Goal: Task Accomplishment & Management: Complete application form

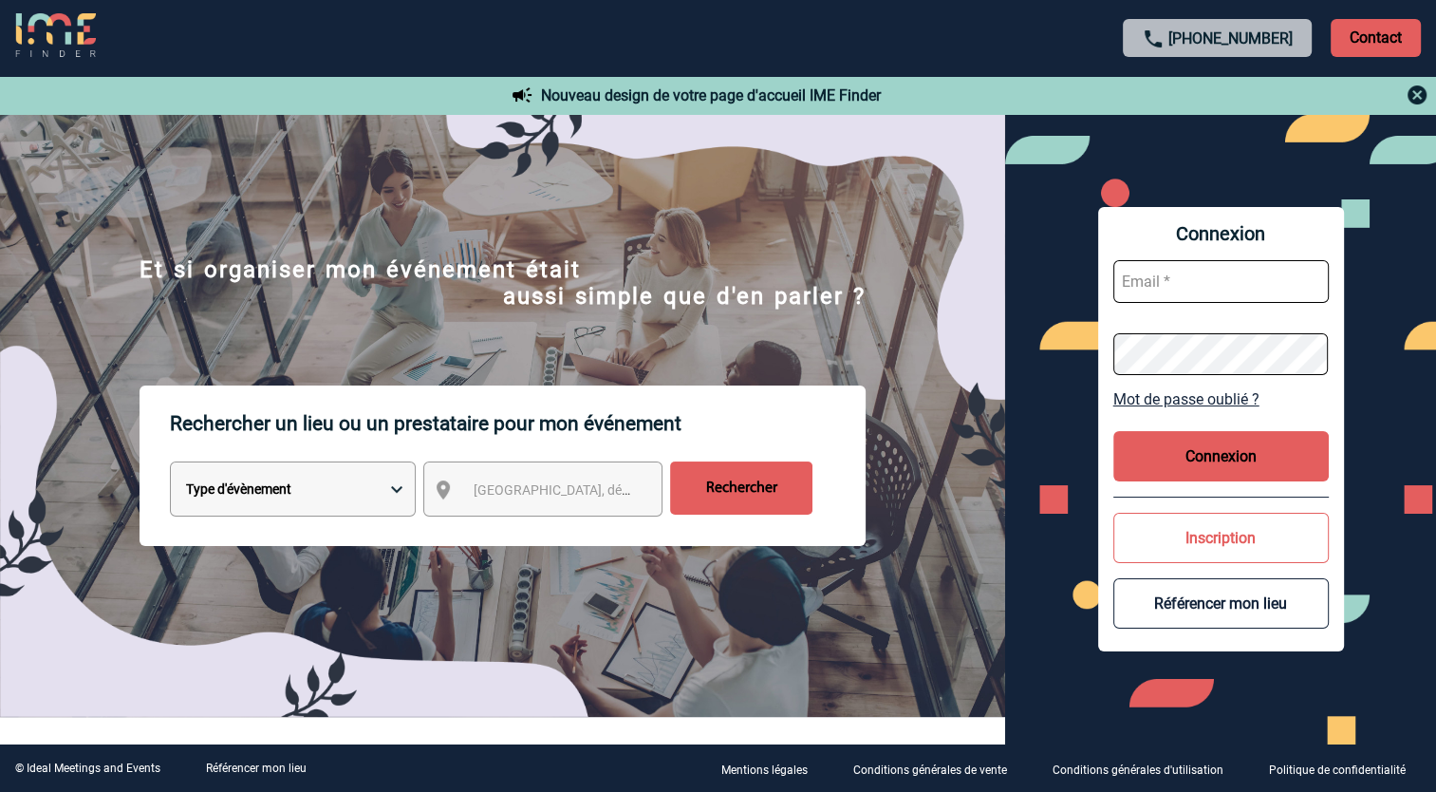
click at [1218, 290] on input "text" at bounding box center [1222, 281] width 216 height 43
type input "nathalie.garrabos@sanofi.com"
click at [1201, 458] on button "Connexion" at bounding box center [1222, 456] width 216 height 50
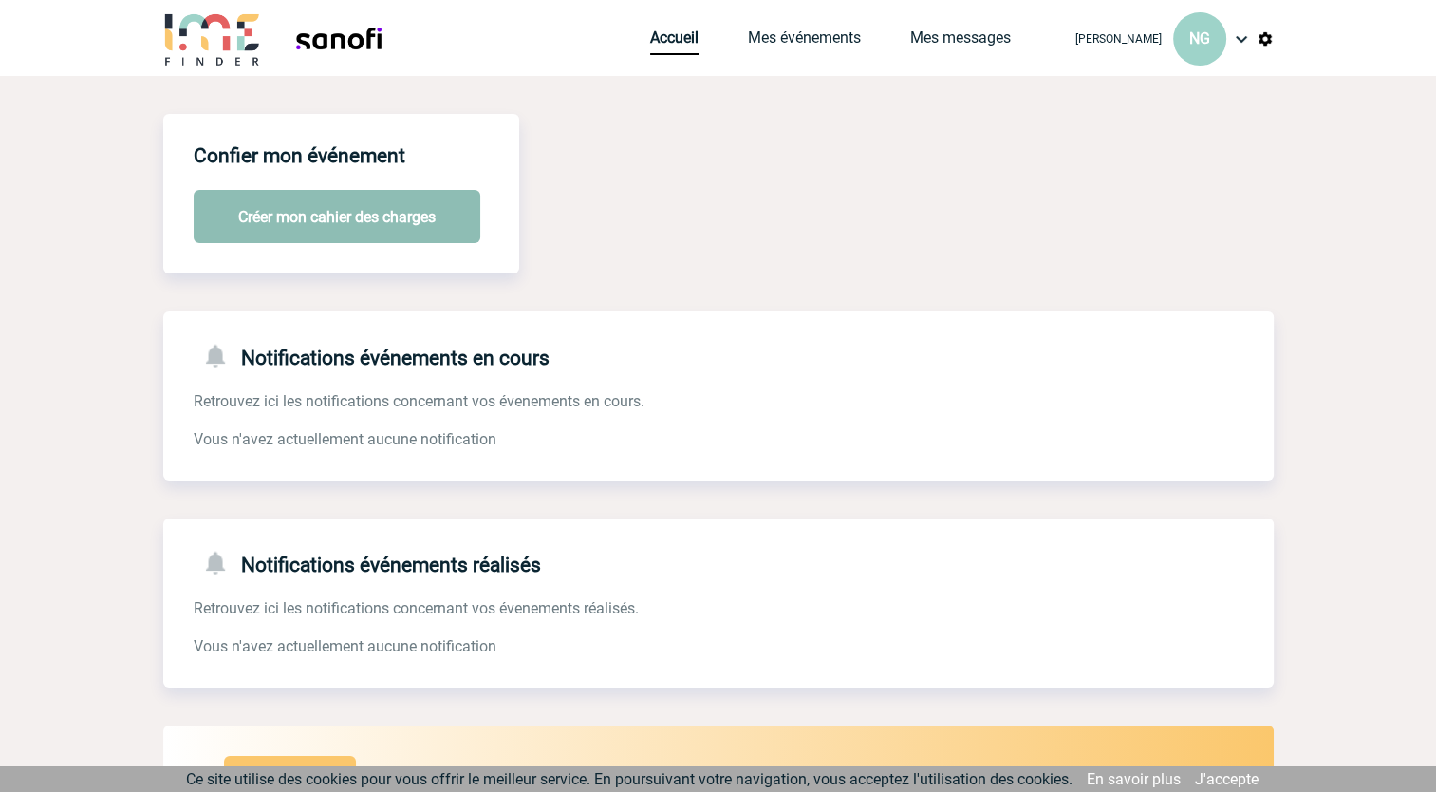
click at [347, 223] on button "Créer mon cahier des charges" at bounding box center [337, 216] width 287 height 53
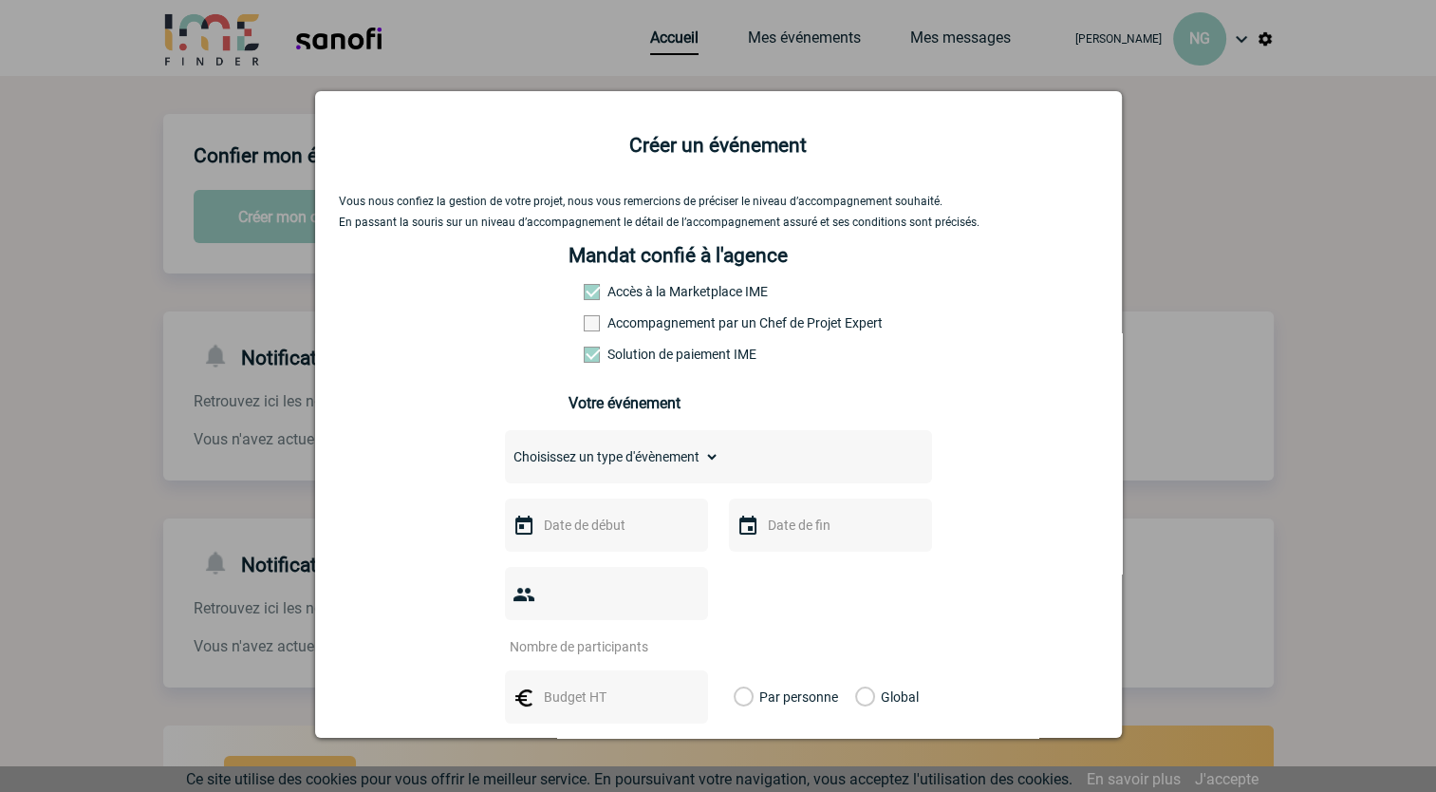
click at [586, 331] on span at bounding box center [592, 323] width 16 height 16
click at [0, 0] on input "Accompagnement par un Chef de Projet Expert" at bounding box center [0, 0] width 0 height 0
click at [618, 462] on select "Choisissez un type d'évènement Séminaire avec nuitée Séminaire sans nuitée Repa…" at bounding box center [612, 456] width 215 height 27
select select "4"
click at [505, 449] on select "Choisissez un type d'évènement Séminaire avec nuitée Séminaire sans nuitée Repa…" at bounding box center [612, 456] width 215 height 27
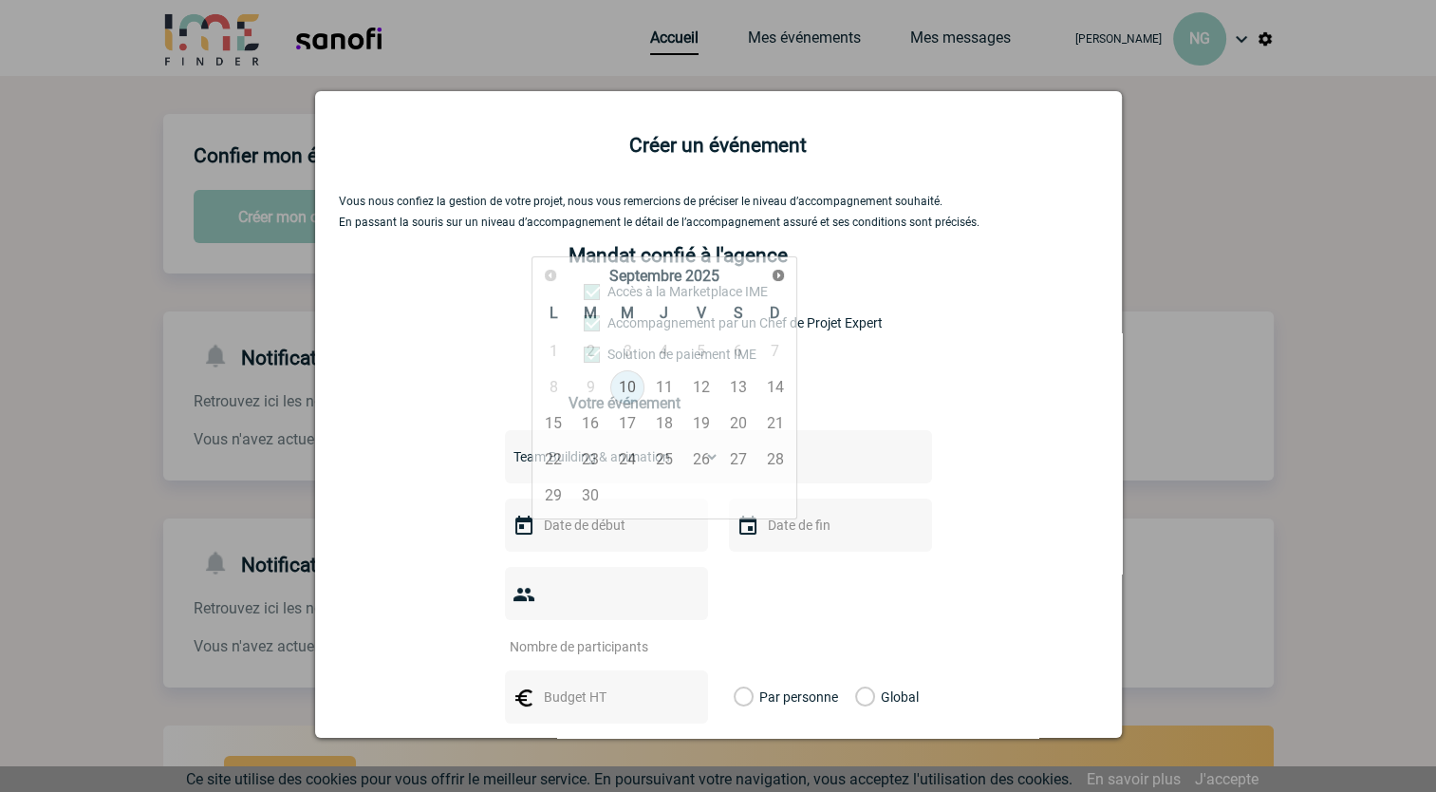
click at [581, 531] on input "text" at bounding box center [604, 525] width 131 height 25
click at [777, 275] on span "Suivant" at bounding box center [778, 275] width 15 height 15
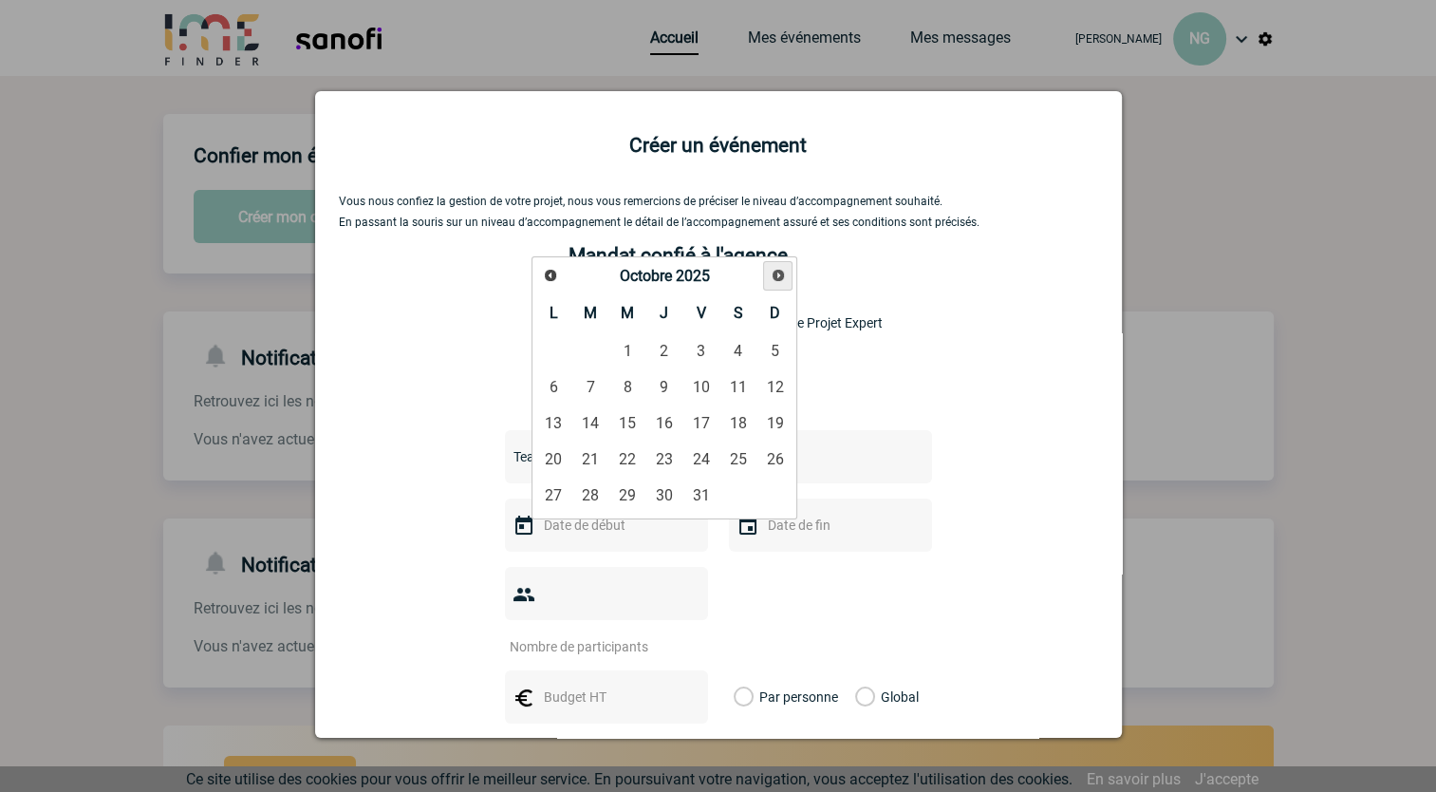
click at [777, 275] on span "Suivant" at bounding box center [778, 275] width 15 height 15
click at [553, 494] on link "24" at bounding box center [553, 495] width 35 height 34
type input "24-11-2025"
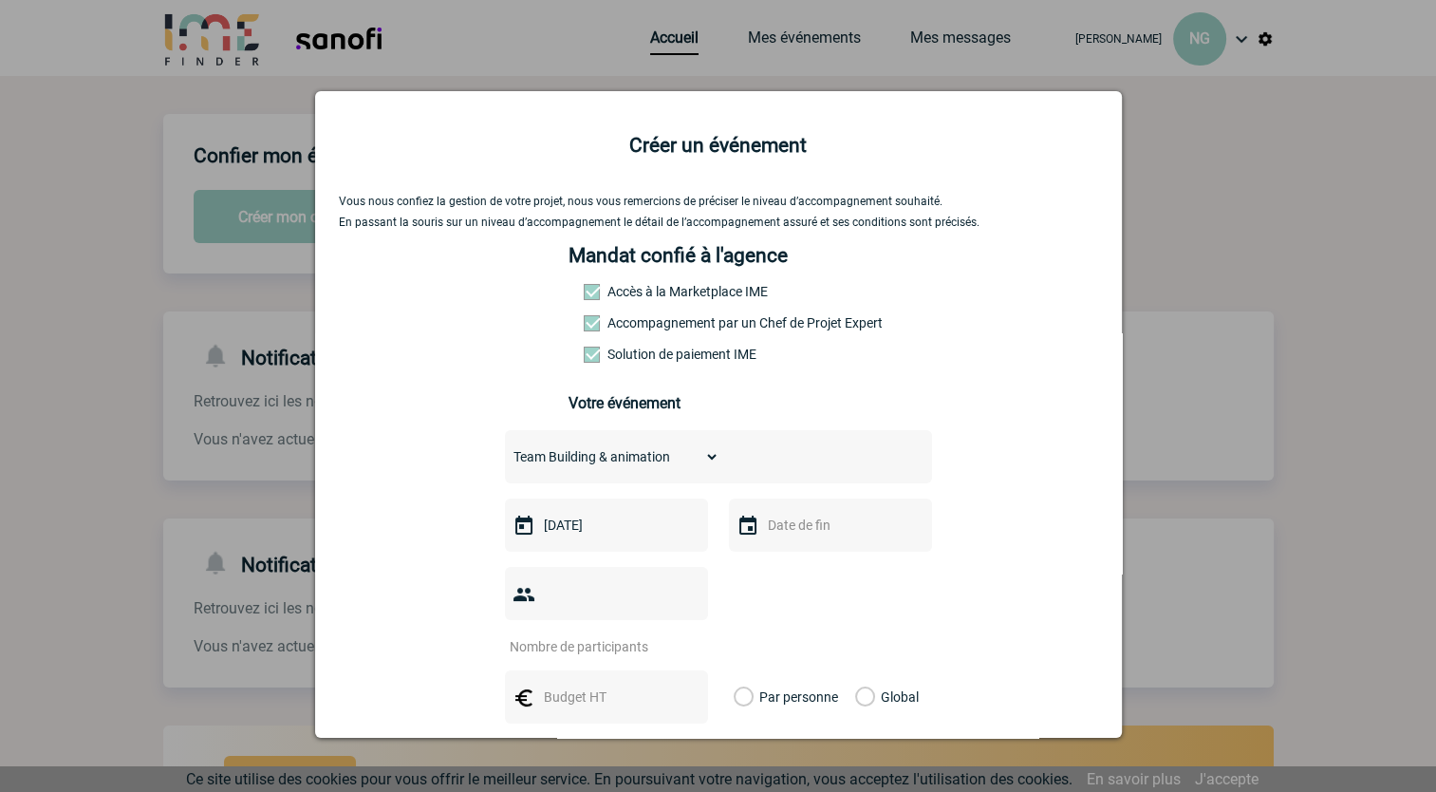
click at [608, 634] on input "number" at bounding box center [594, 646] width 178 height 25
click at [684, 634] on input "1" at bounding box center [594, 646] width 178 height 25
click at [684, 634] on input "2" at bounding box center [594, 646] width 178 height 25
click at [684, 634] on input "3" at bounding box center [594, 646] width 178 height 25
click at [684, 634] on input "4" at bounding box center [594, 646] width 178 height 25
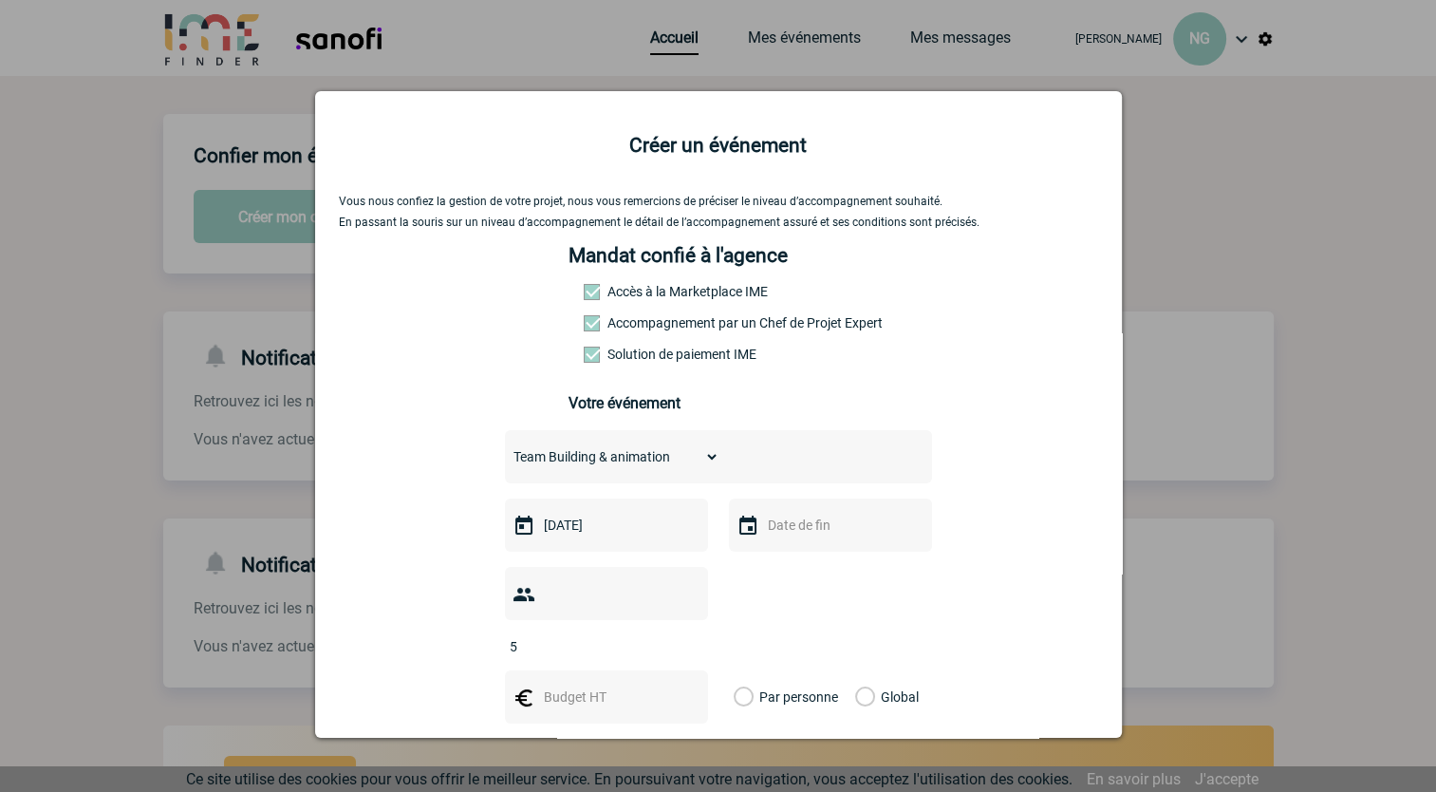
type input "5"
click at [684, 634] on input "5" at bounding box center [594, 646] width 178 height 25
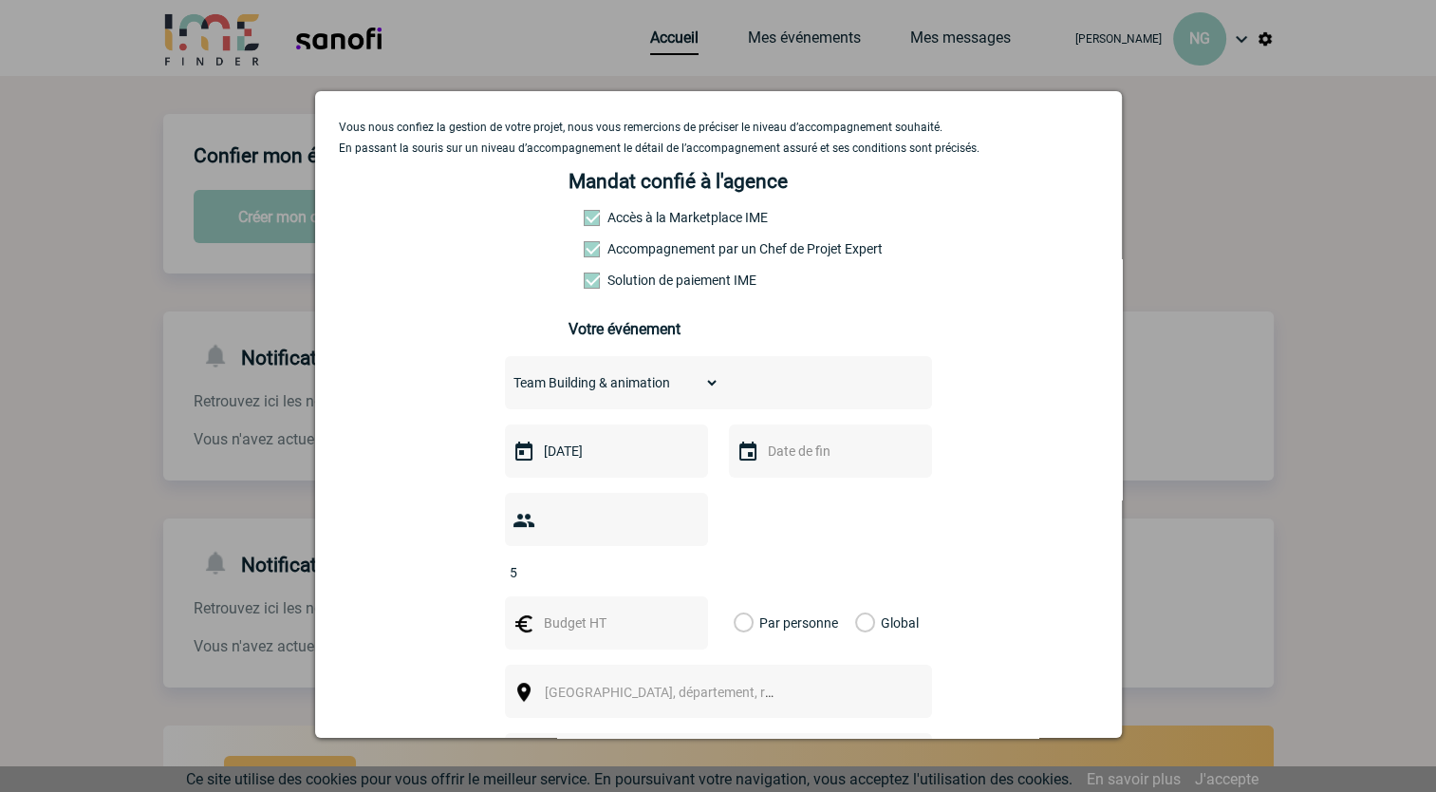
scroll to position [190, 0]
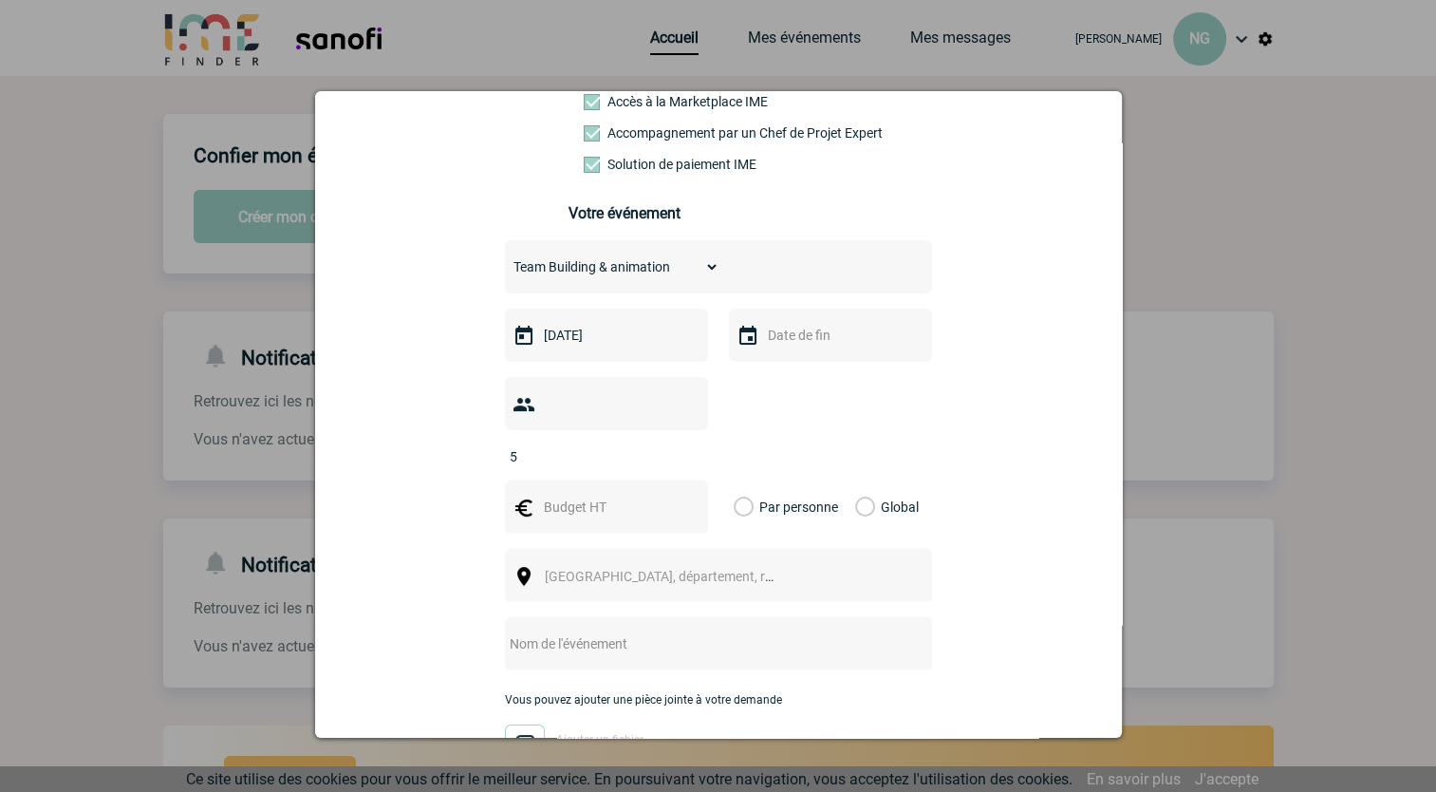
drag, startPoint x: 738, startPoint y: 485, endPoint x: 678, endPoint y: 490, distance: 60.0
click at [738, 484] on label "Par personne" at bounding box center [744, 506] width 21 height 53
click at [0, 0] on input "Par personne" at bounding box center [0, 0] width 0 height 0
click at [623, 495] on input "text" at bounding box center [604, 507] width 131 height 25
type input "1"
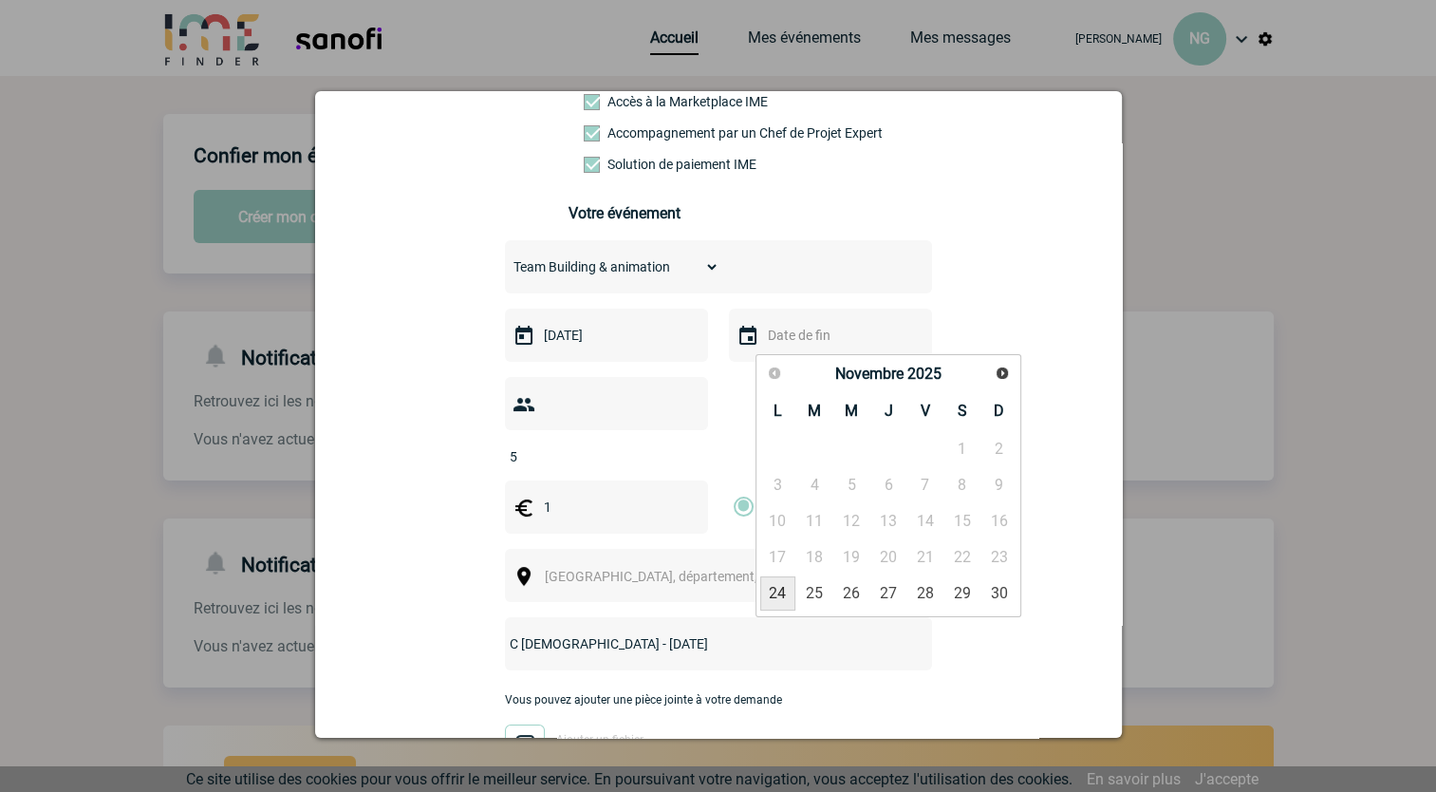
click at [600, 569] on span "Ville, département, région..." at bounding box center [677, 576] width 264 height 15
click at [572, 631] on input "C GAY - 2 avril 2025" at bounding box center [693, 643] width 377 height 25
drag, startPoint x: 519, startPoint y: 612, endPoint x: 464, endPoint y: 617, distance: 55.3
click at [464, 617] on div "Vous nous confiez la gestion de votre projet, nous vous remercions de préciser …" at bounding box center [718, 438] width 759 height 866
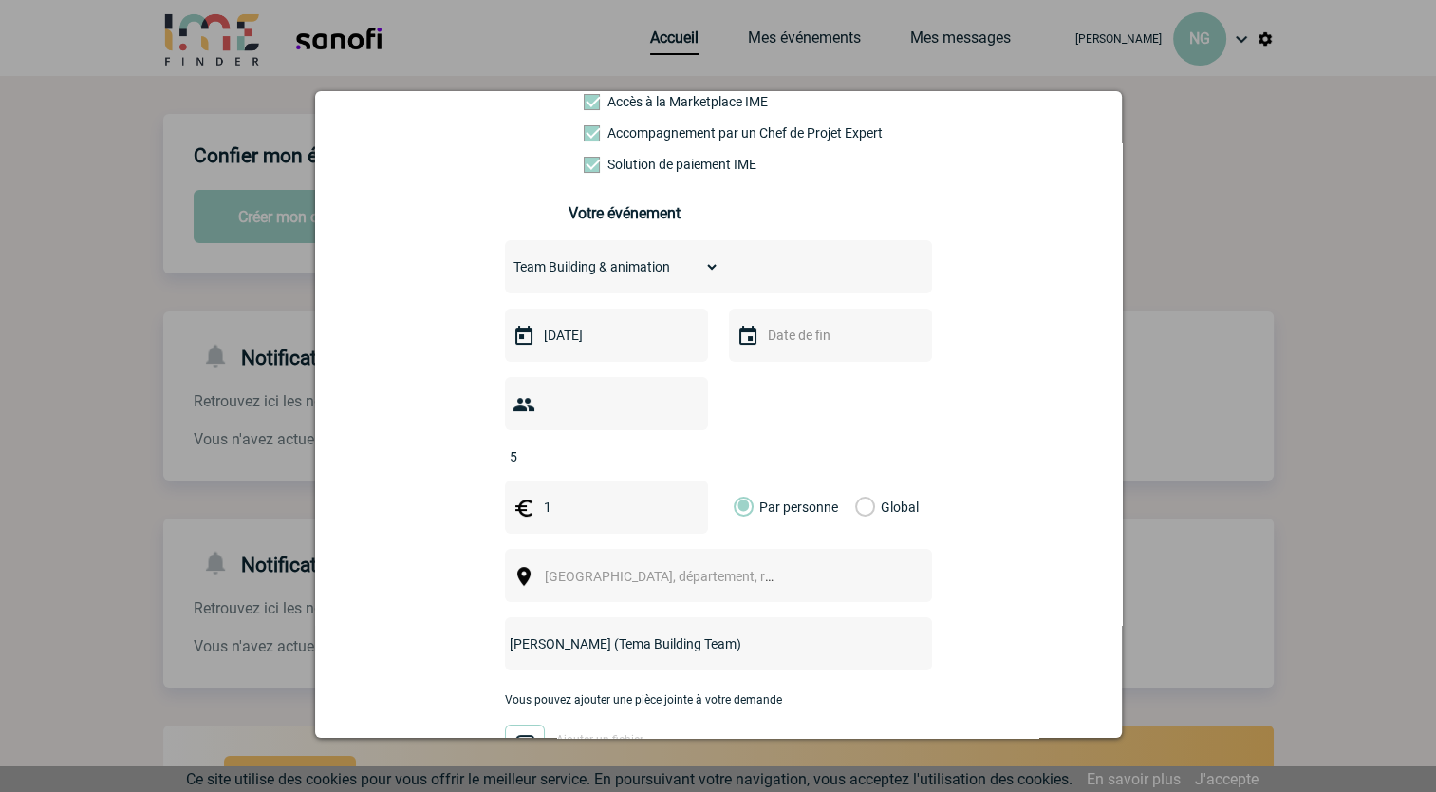
click at [588, 631] on input "E Lacoste (Tema Building Team)" at bounding box center [693, 643] width 377 height 25
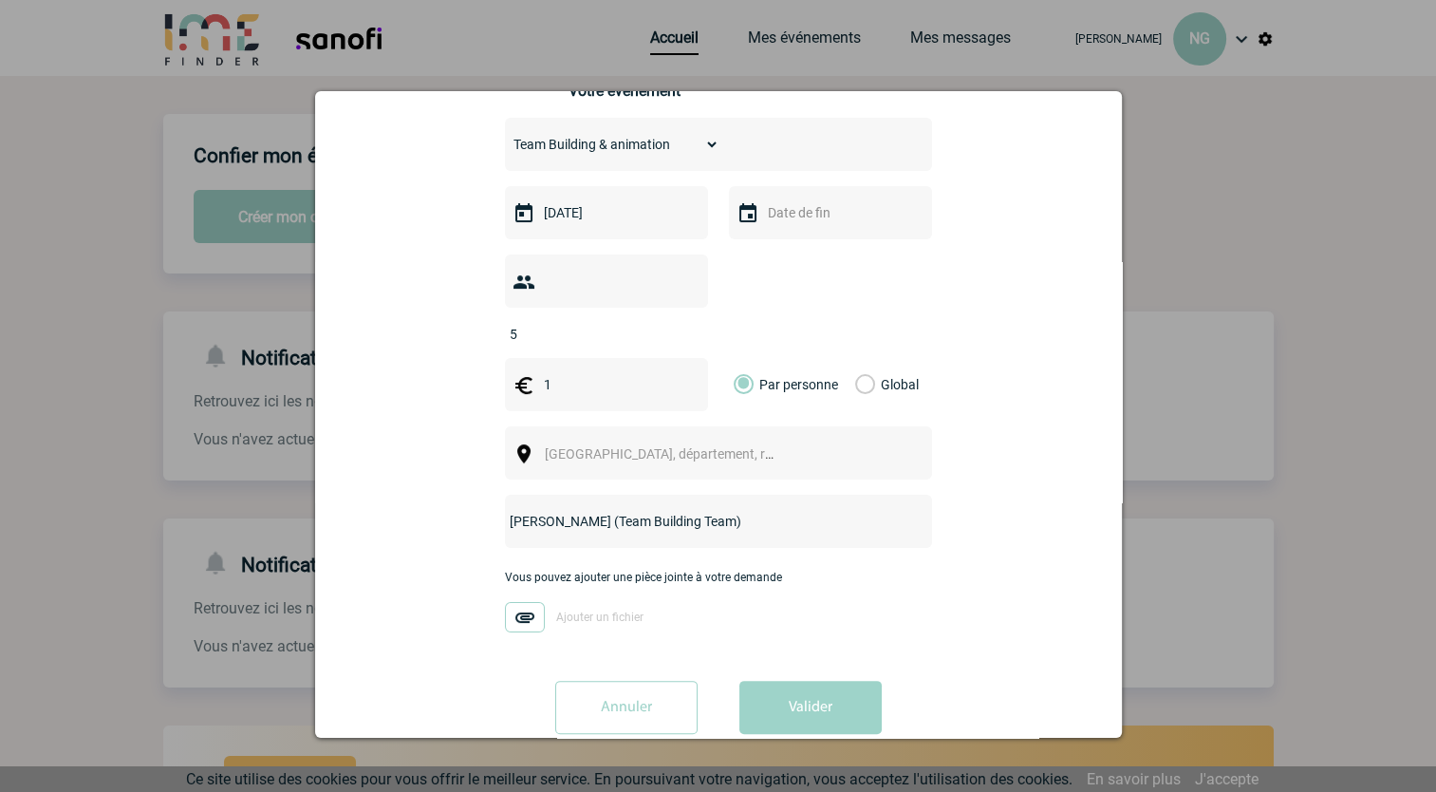
scroll to position [322, 0]
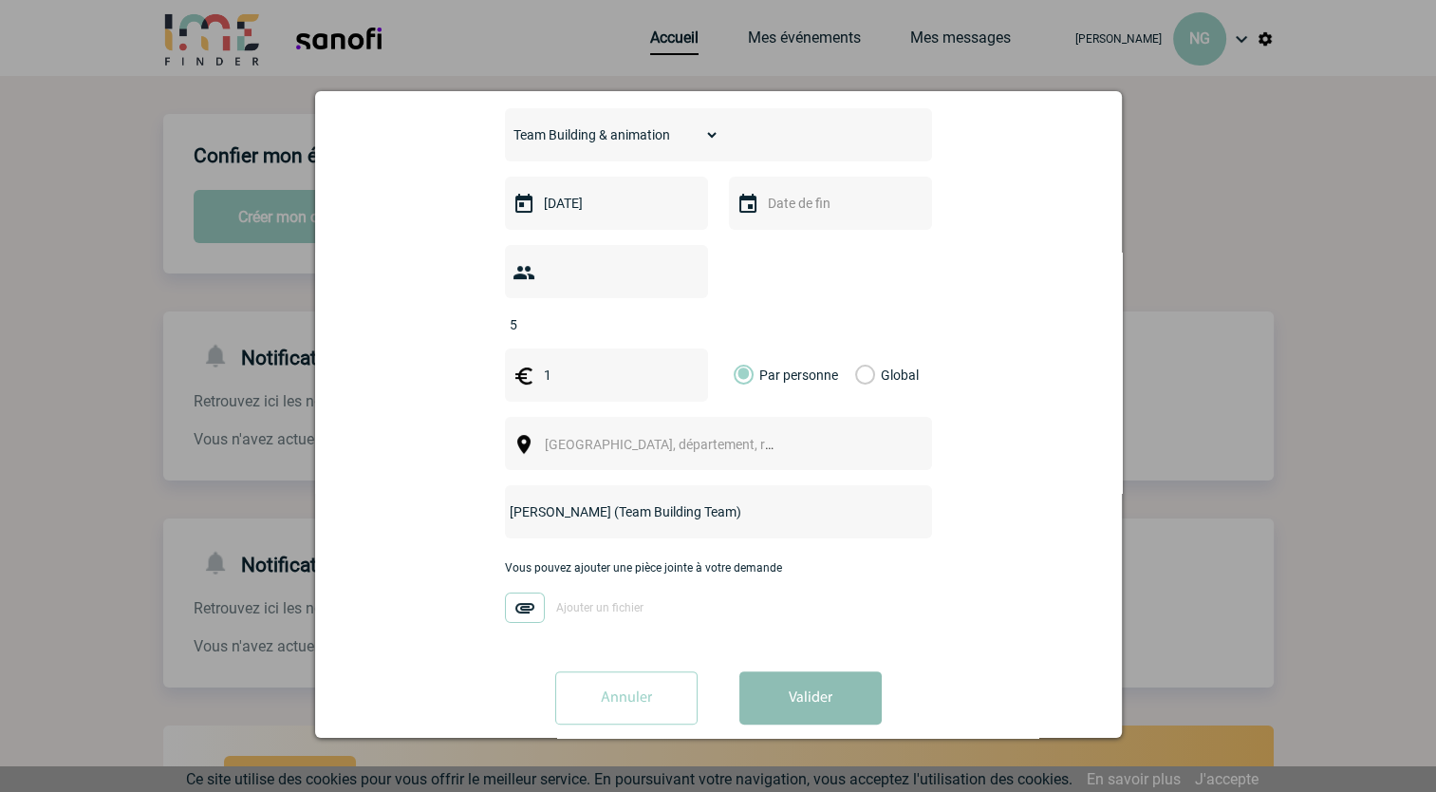
type input "[PERSON_NAME] (Team Building Team)"
click at [774, 671] on button "Valider" at bounding box center [811, 697] width 142 height 53
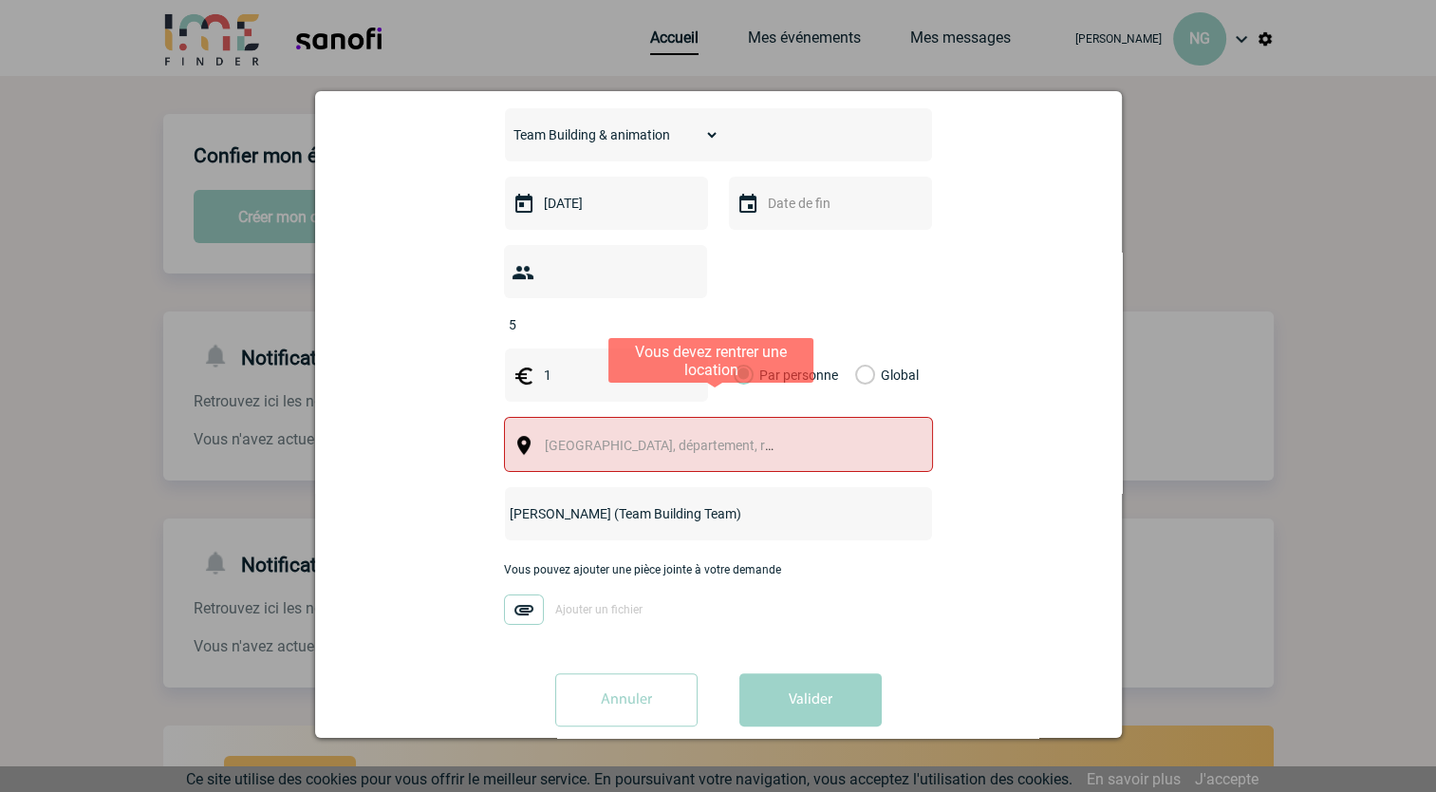
click at [592, 438] on span "Ville, département, région..." at bounding box center [677, 445] width 264 height 15
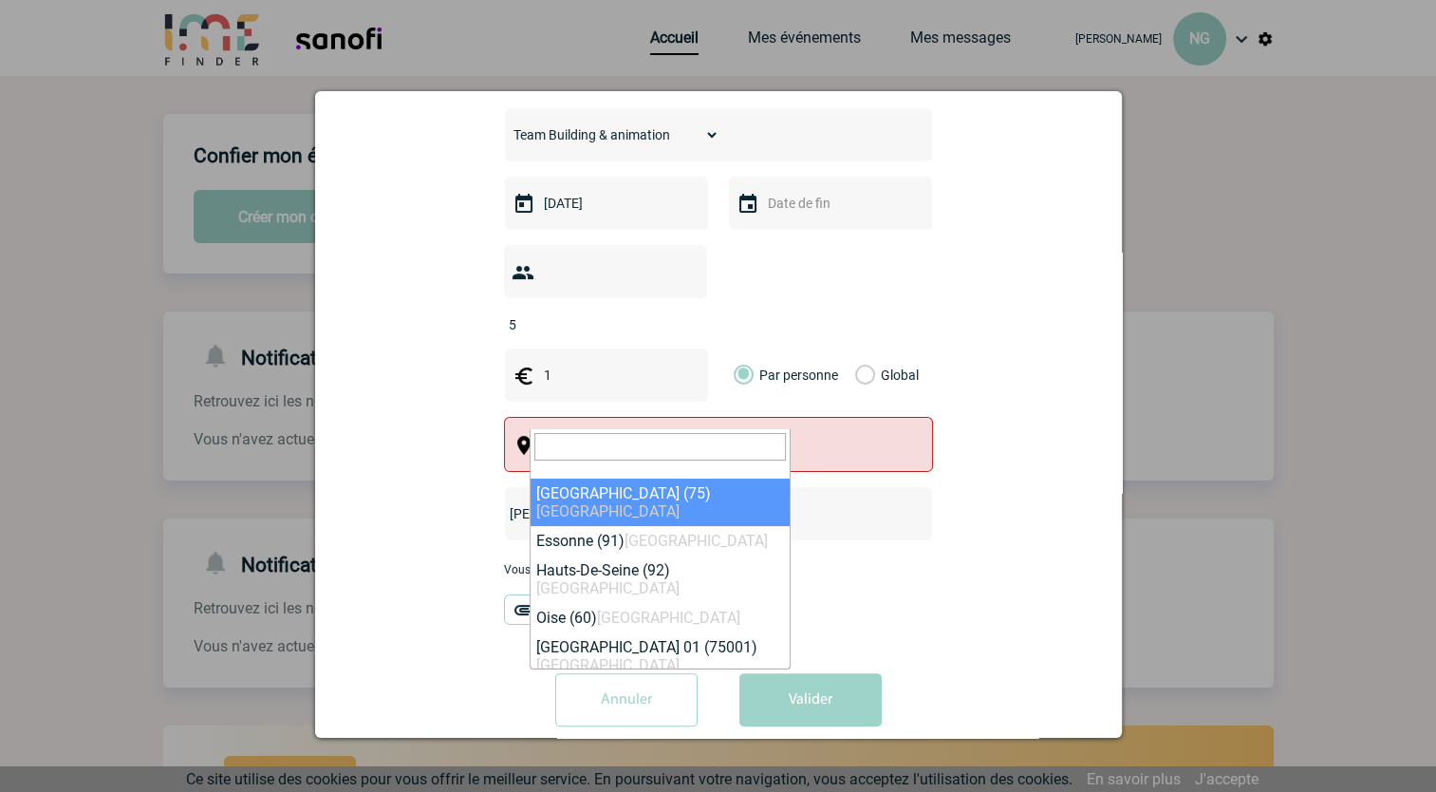
select select "3"
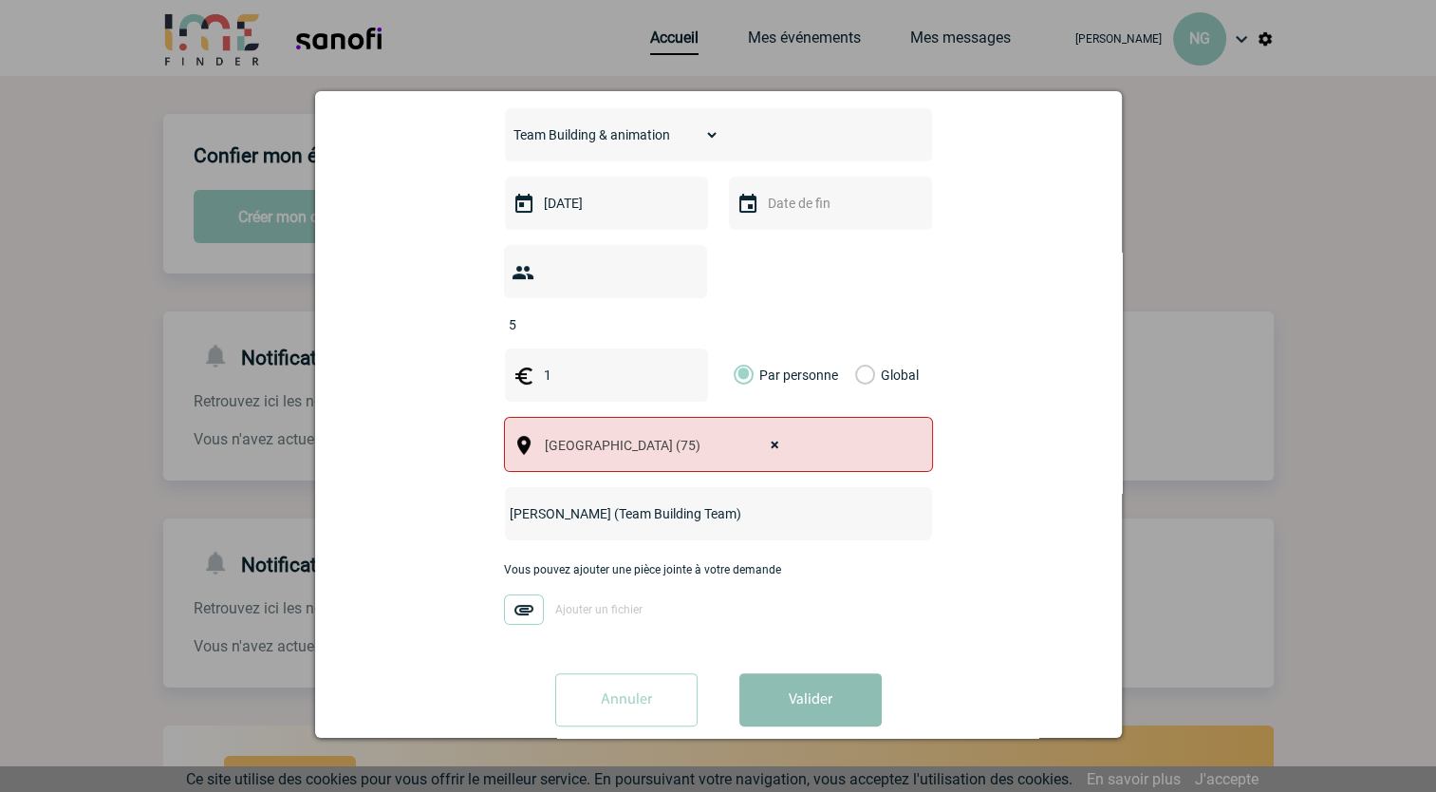
click at [818, 673] on button "Valider" at bounding box center [811, 699] width 142 height 53
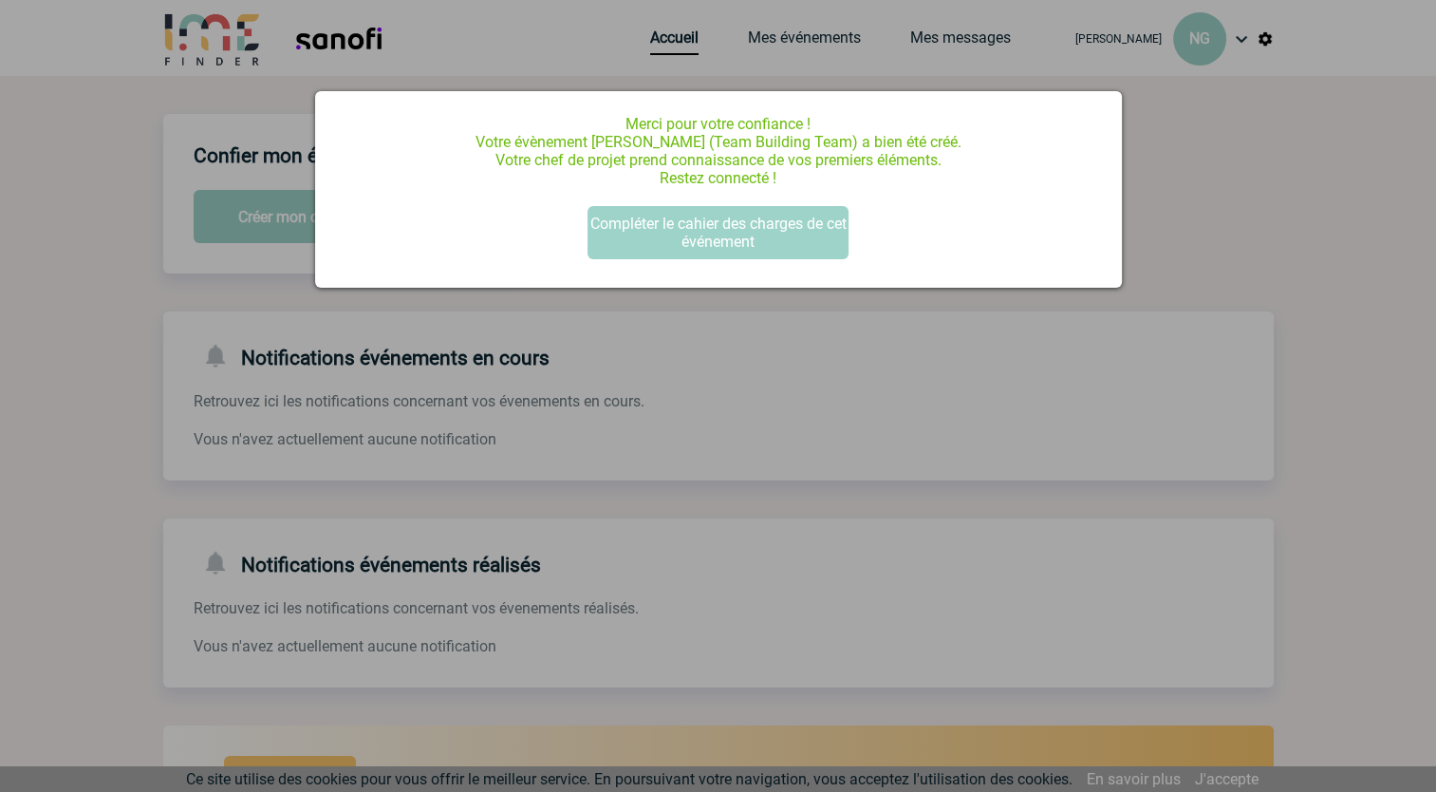
scroll to position [0, 0]
click at [710, 230] on button "Compléter le cahier des charges de cet événement" at bounding box center [718, 232] width 261 height 53
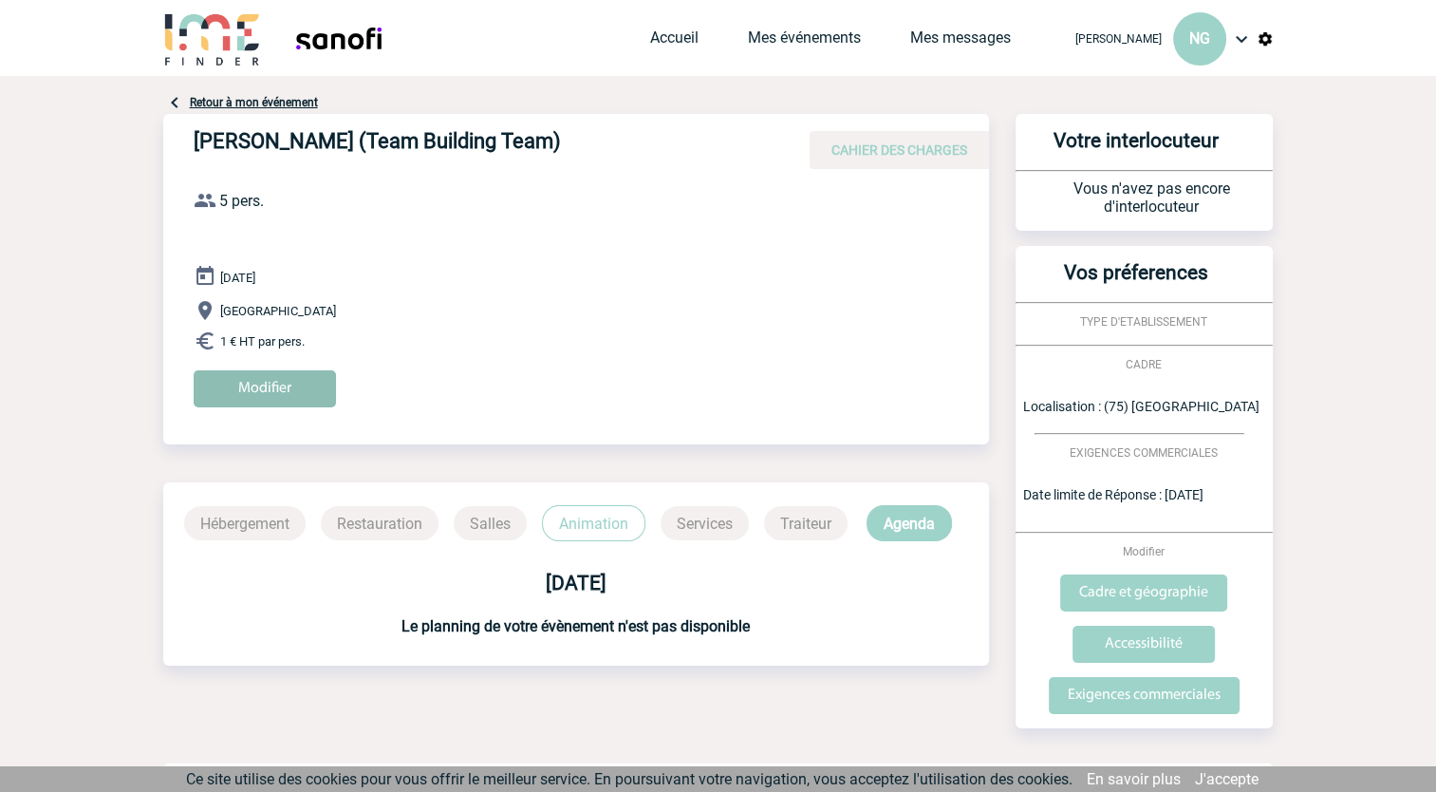
click at [270, 397] on input "Modifier" at bounding box center [265, 388] width 142 height 37
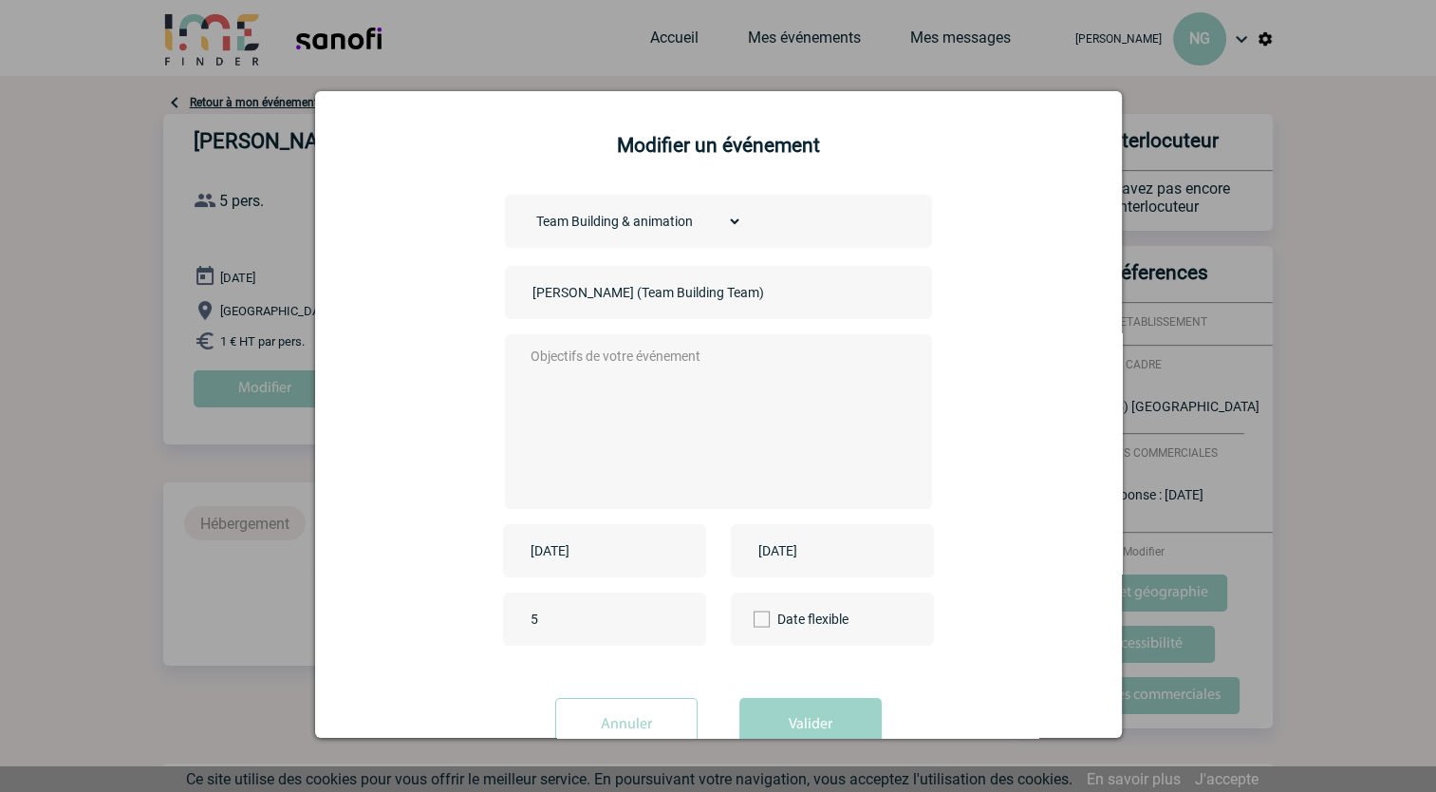
click at [547, 361] on textarea at bounding box center [713, 420] width 375 height 152
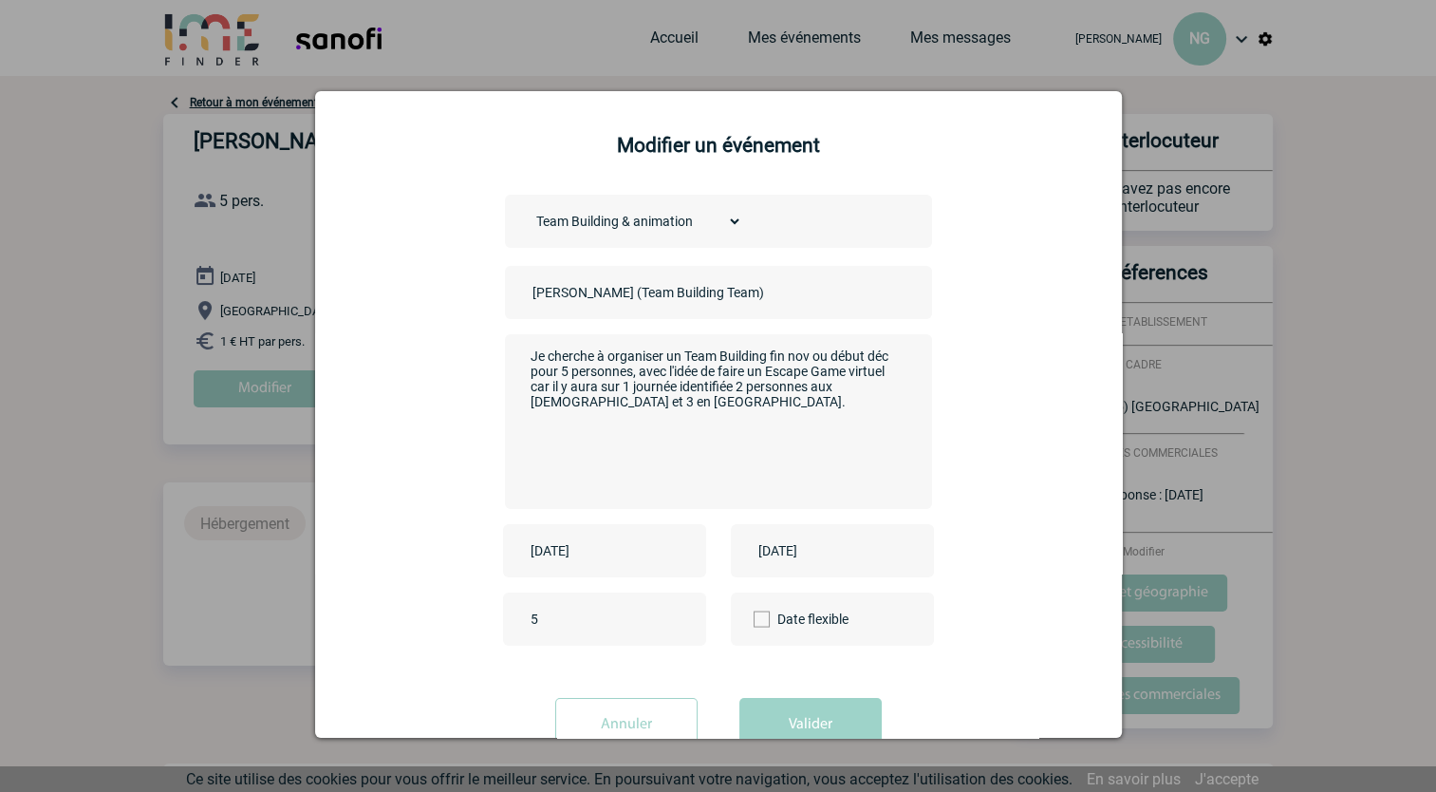
click at [754, 623] on span at bounding box center [762, 619] width 16 height 16
click at [0, 0] on input "Date flexible" at bounding box center [0, 0] width 0 height 0
click at [627, 400] on textarea "Je cherche à organiser un Team Building fin nov ou début déc pour 5 personnes, …" at bounding box center [713, 420] width 375 height 152
click at [604, 398] on textarea "Je cherche à organiser un Team Building fin nov ou début déc pour 5 personnes, …" at bounding box center [713, 420] width 375 height 152
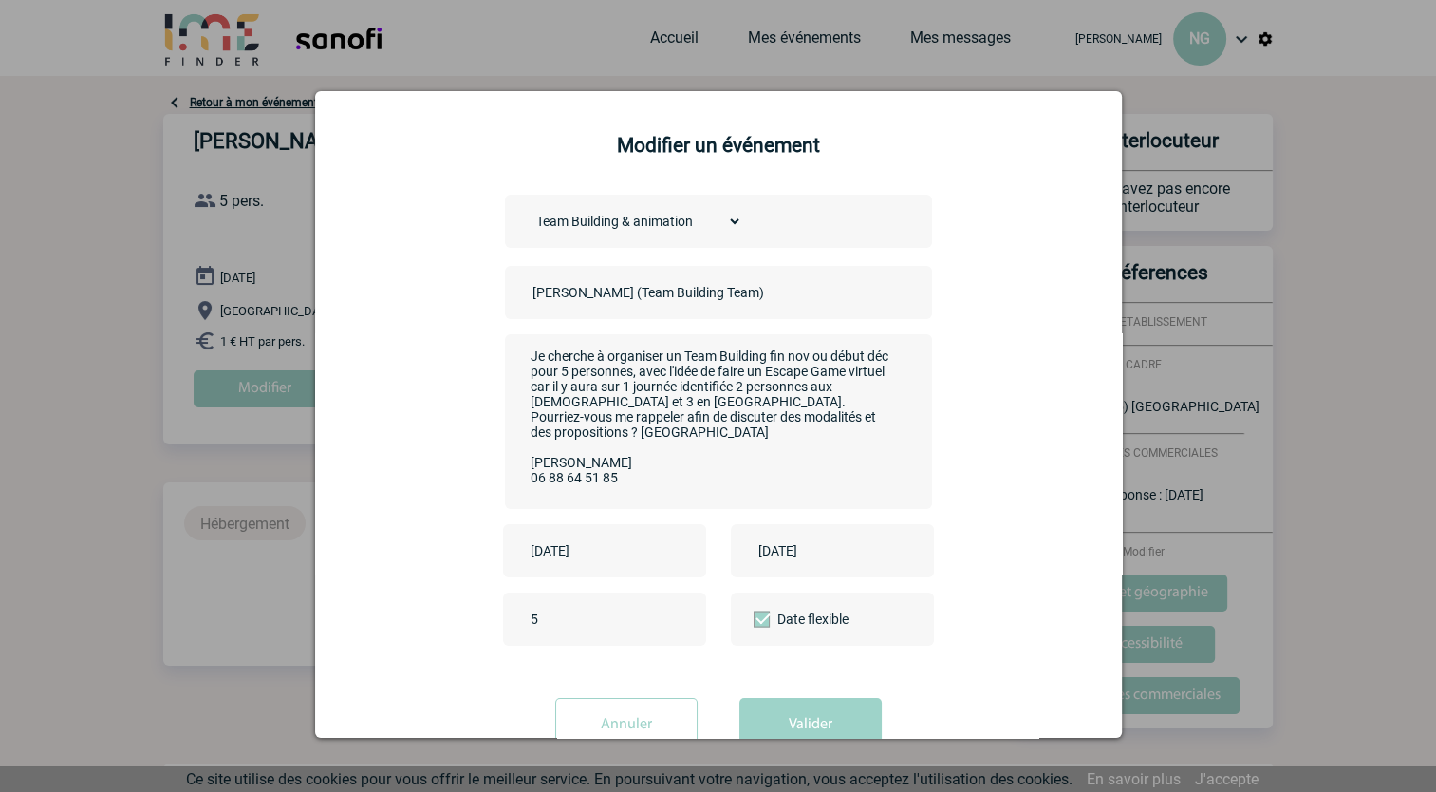
click at [526, 355] on textarea "Je cherche à organiser un Team Building fin nov ou début déc pour 5 personnes, …" at bounding box center [713, 420] width 375 height 152
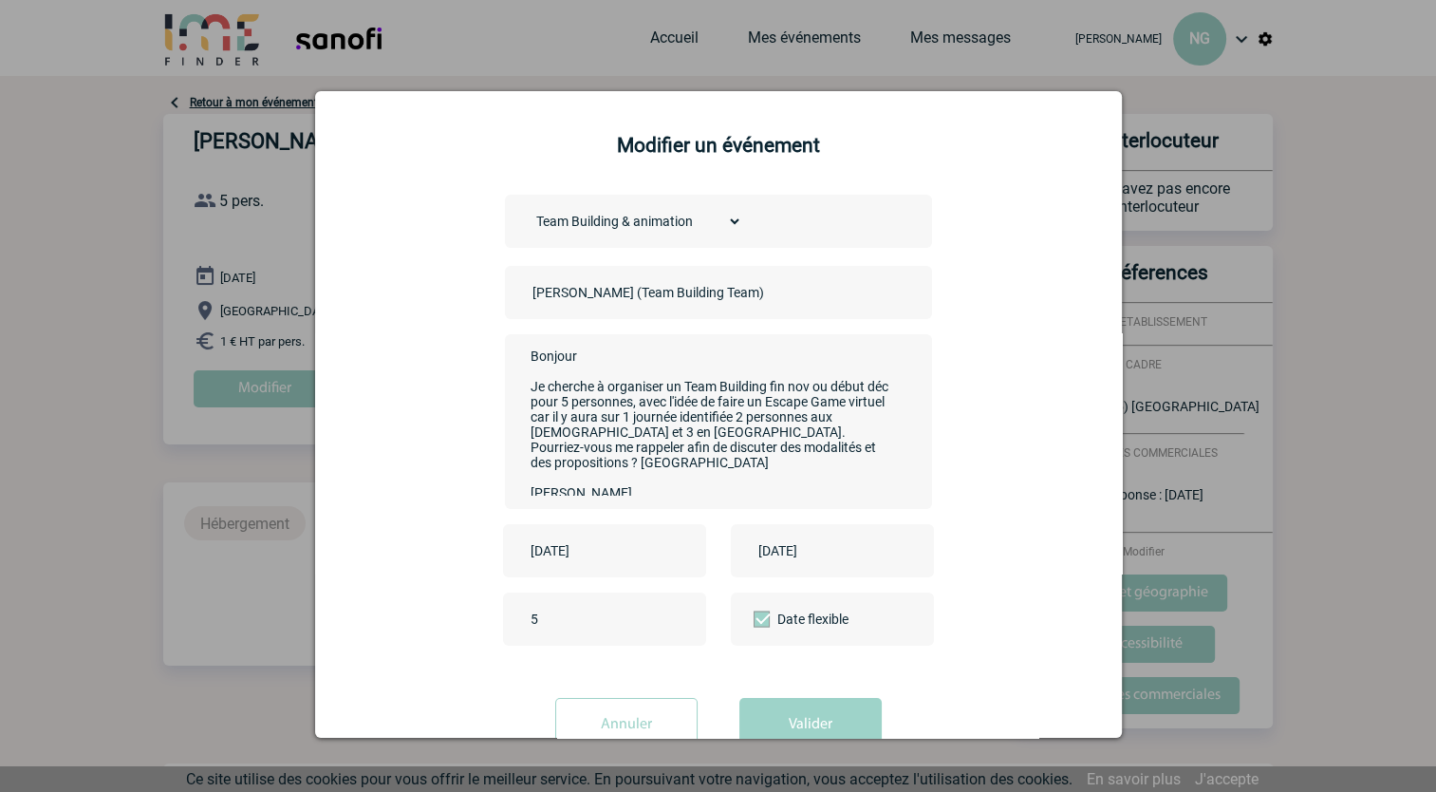
scroll to position [58, 0]
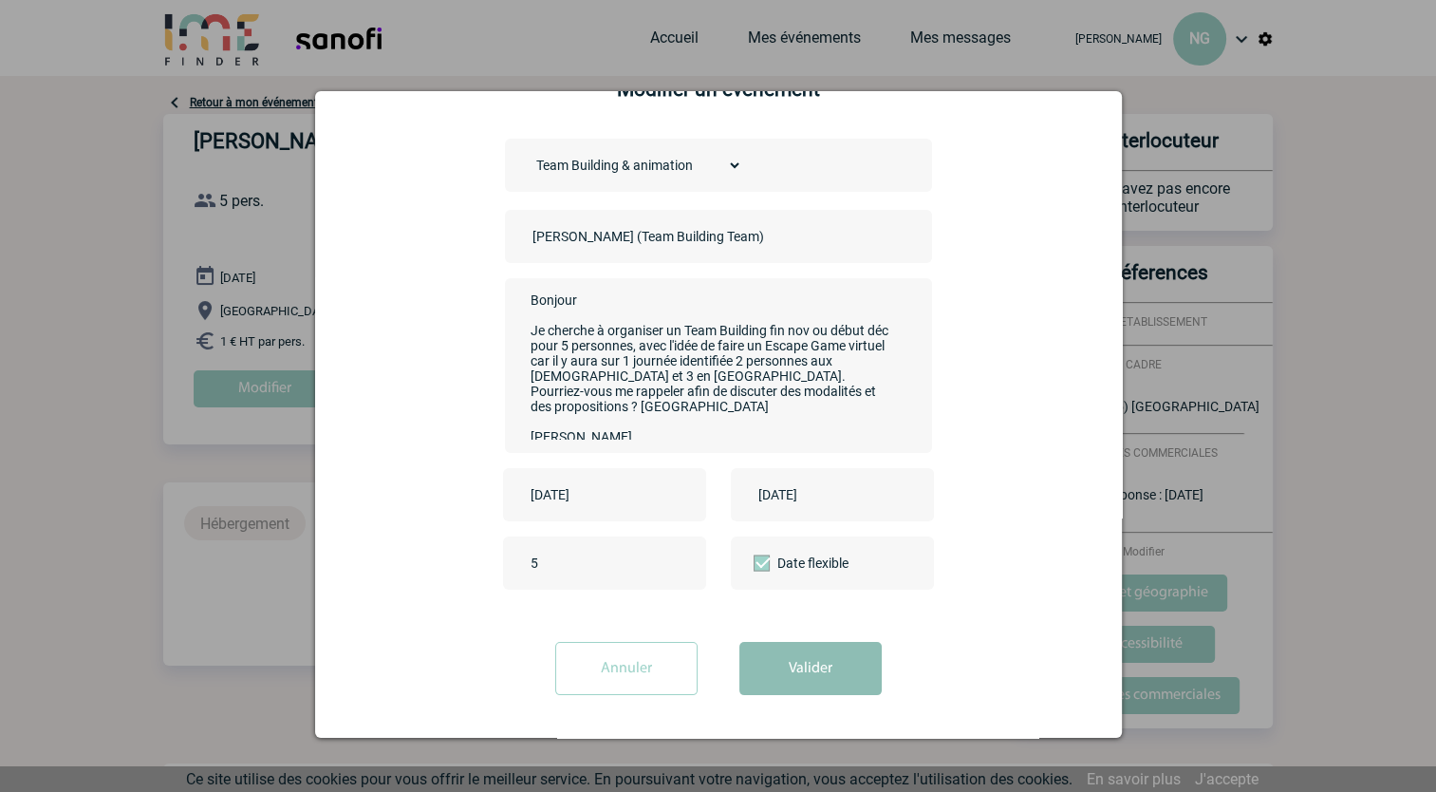
type textarea "Bonjour Je cherche à organiser un Team Building fin nov ou début déc pour 5 per…"
click at [794, 678] on button "Valider" at bounding box center [811, 668] width 142 height 53
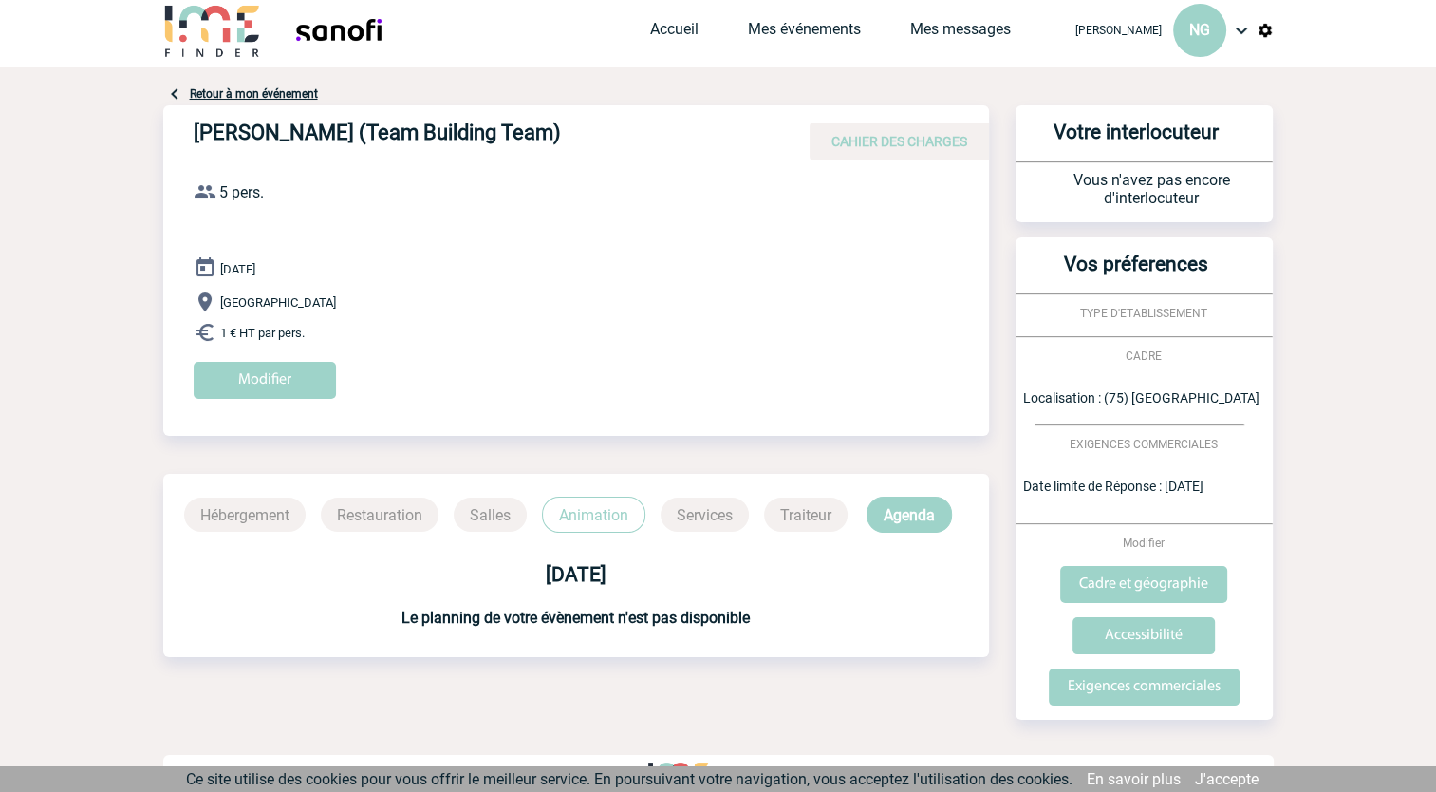
scroll to position [0, 0]
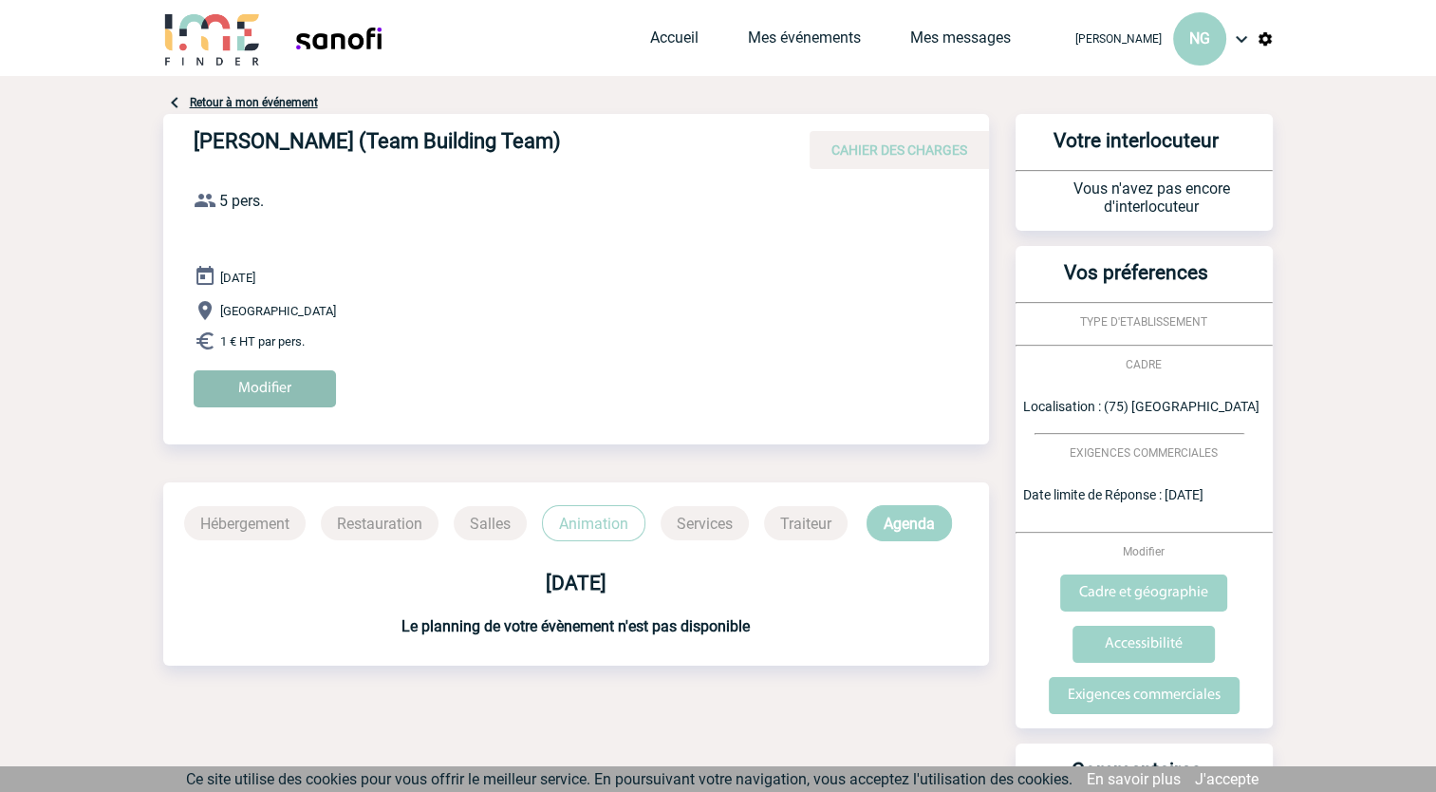
click at [295, 391] on input "Modifier" at bounding box center [265, 388] width 142 height 37
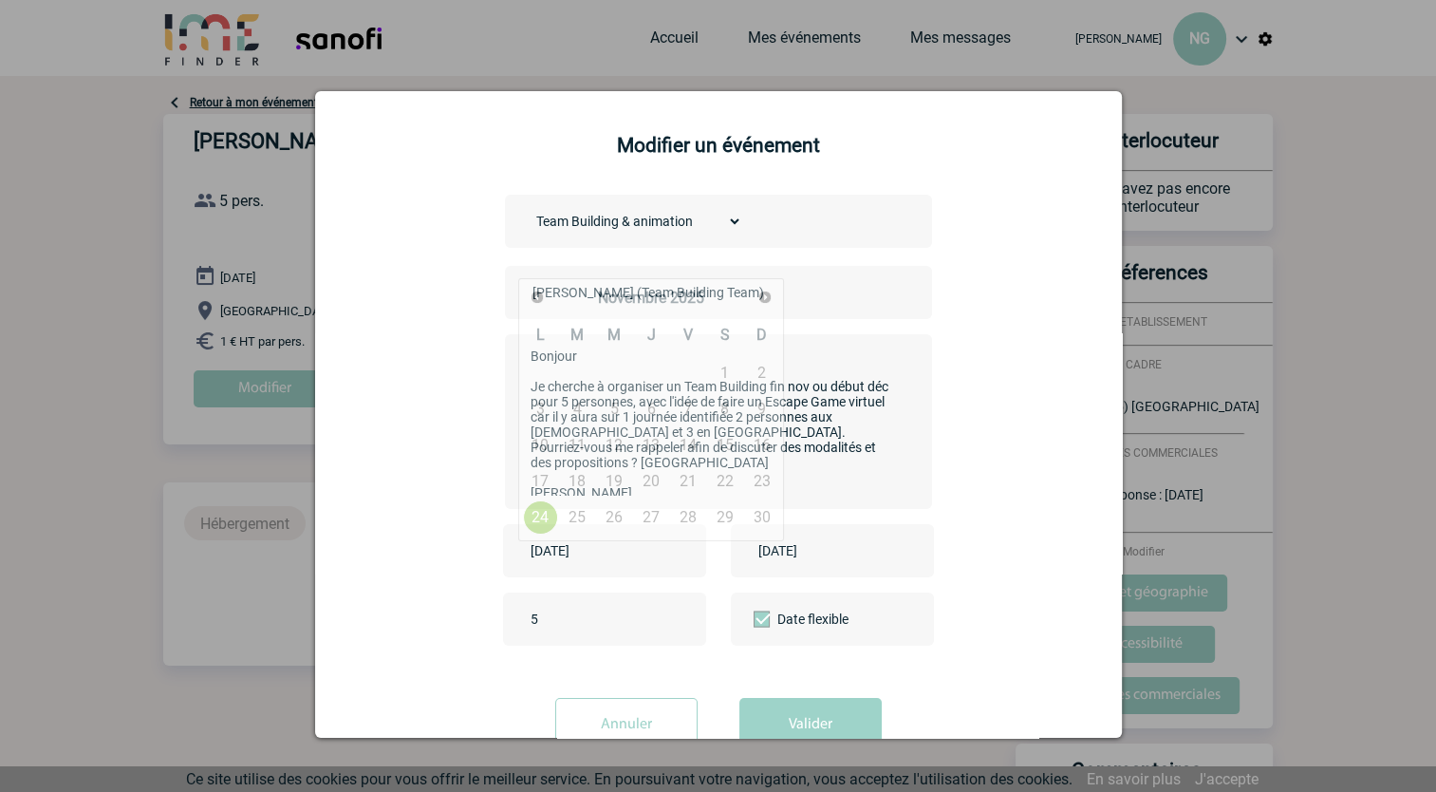
click at [603, 563] on input "[DATE]" at bounding box center [591, 550] width 131 height 25
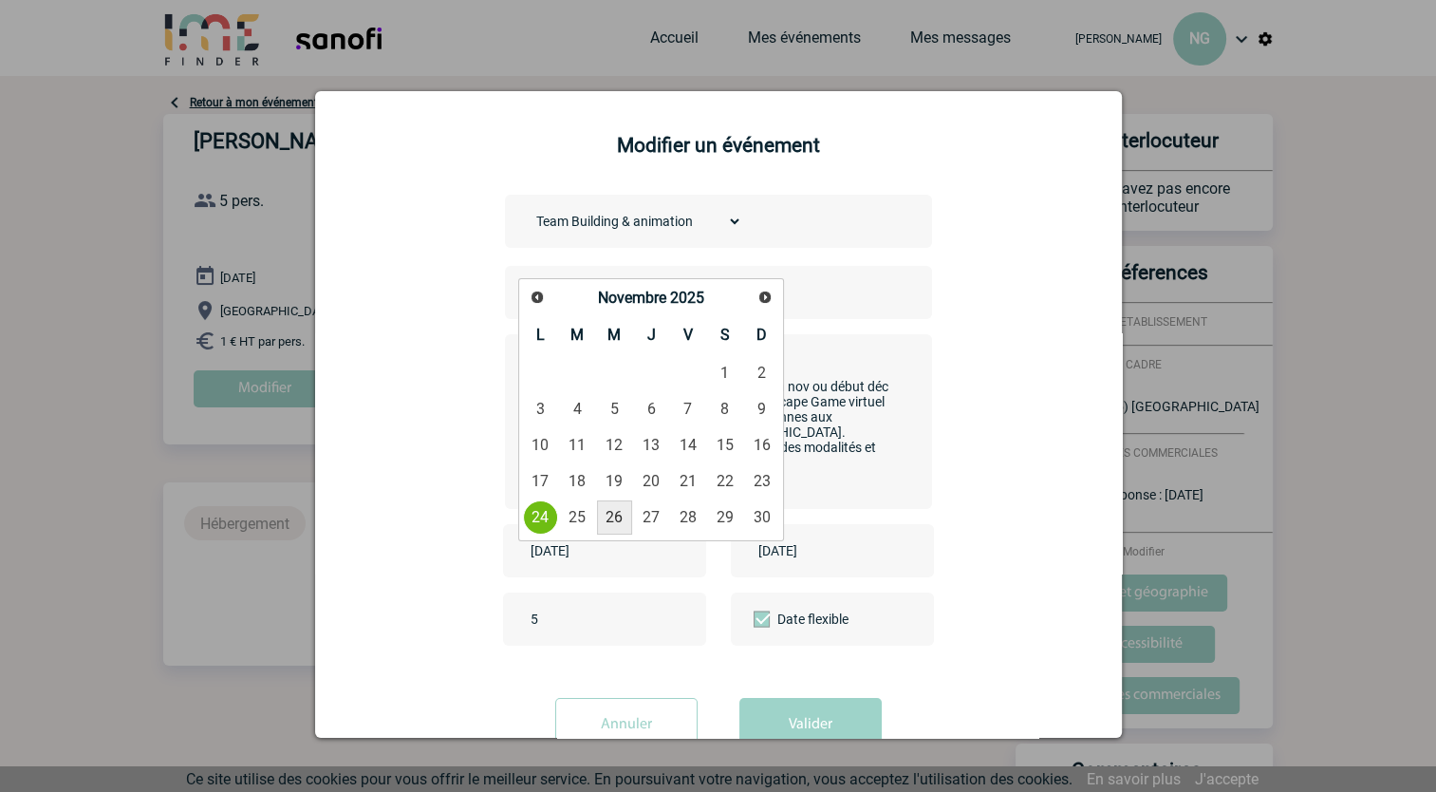
click at [612, 513] on link "26" at bounding box center [614, 517] width 35 height 34
type input "2025-11-26"
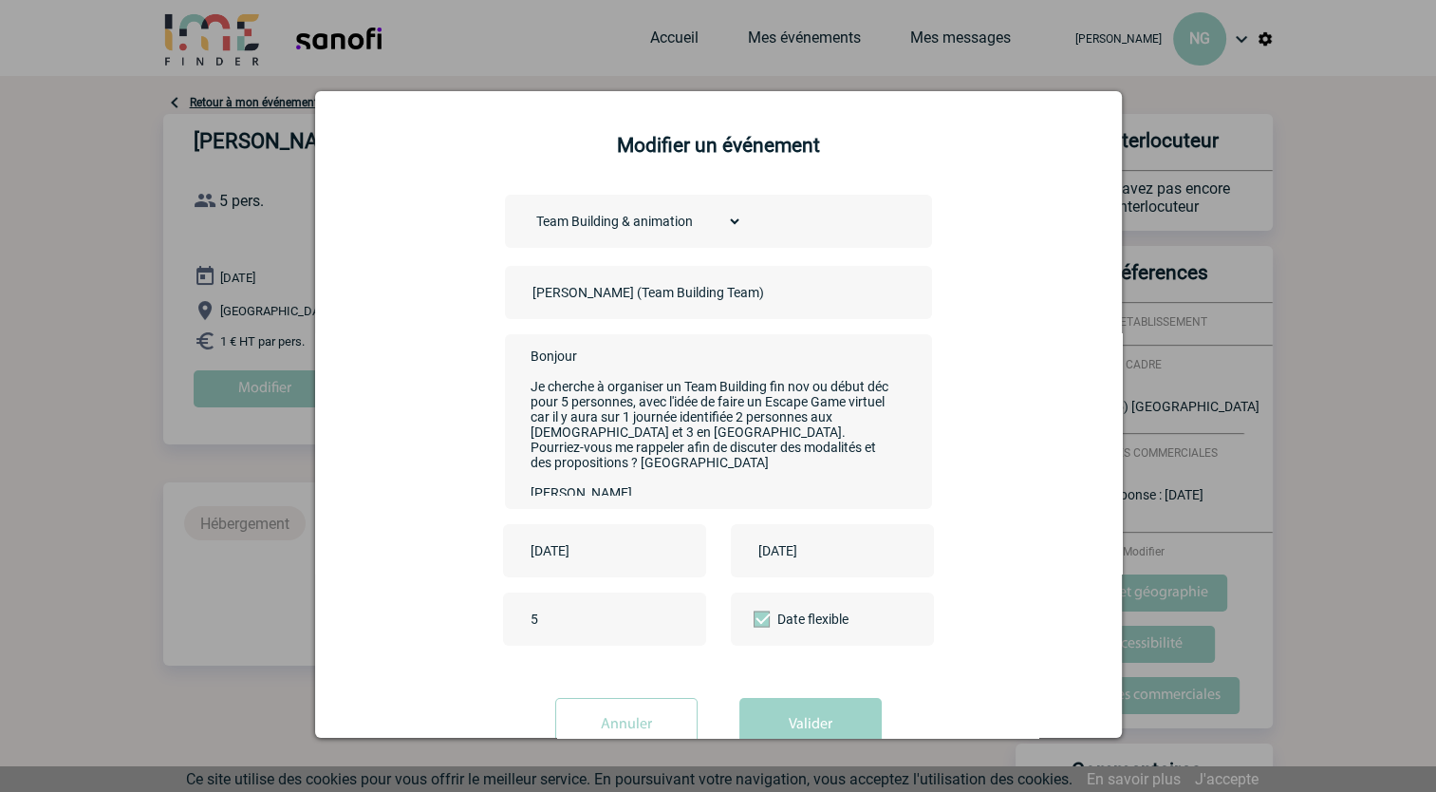
click at [808, 560] on input "[DATE]" at bounding box center [819, 550] width 131 height 25
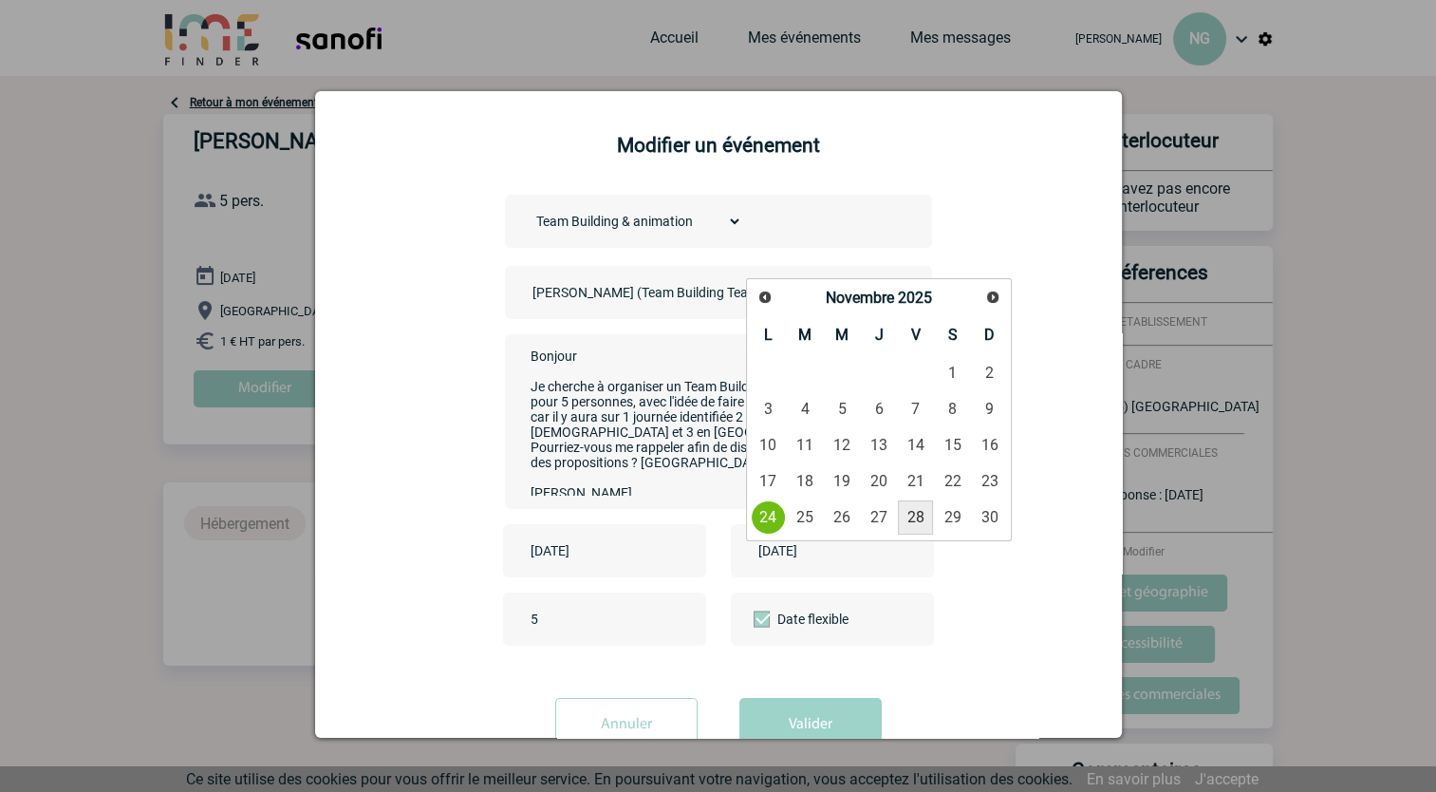
click at [912, 515] on link "28" at bounding box center [915, 517] width 35 height 34
type input "2025-11-28"
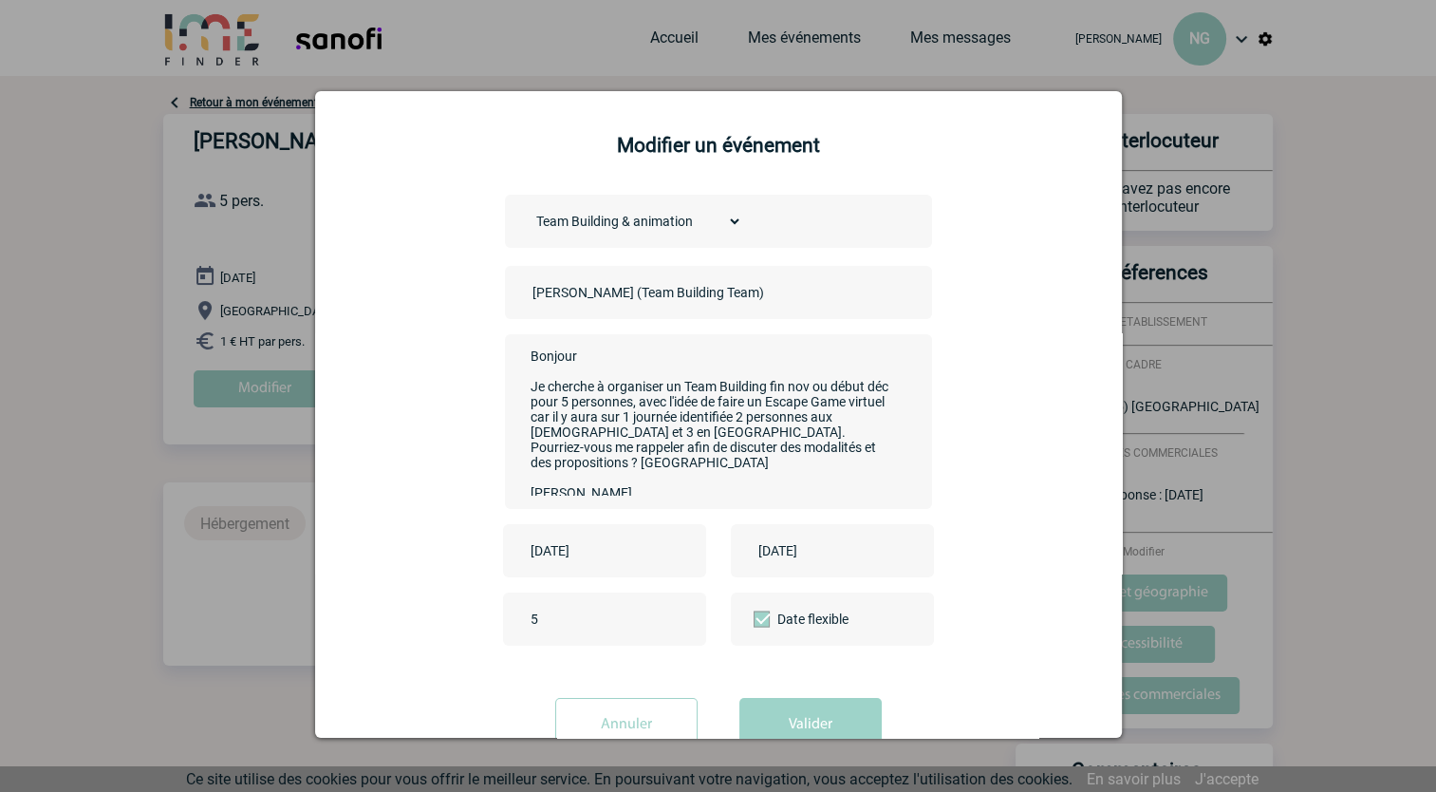
scroll to position [58, 0]
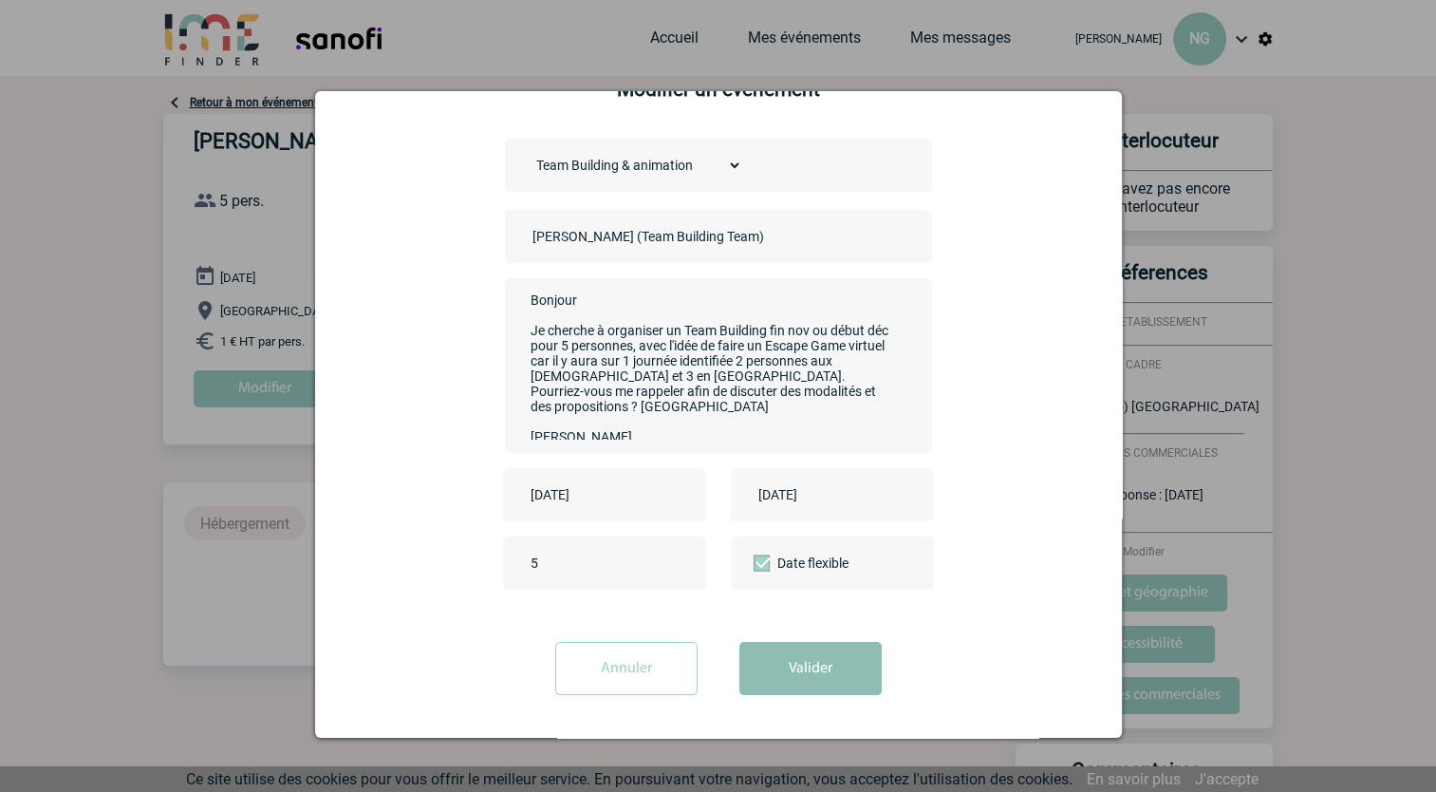
click at [790, 666] on button "Valider" at bounding box center [811, 668] width 142 height 53
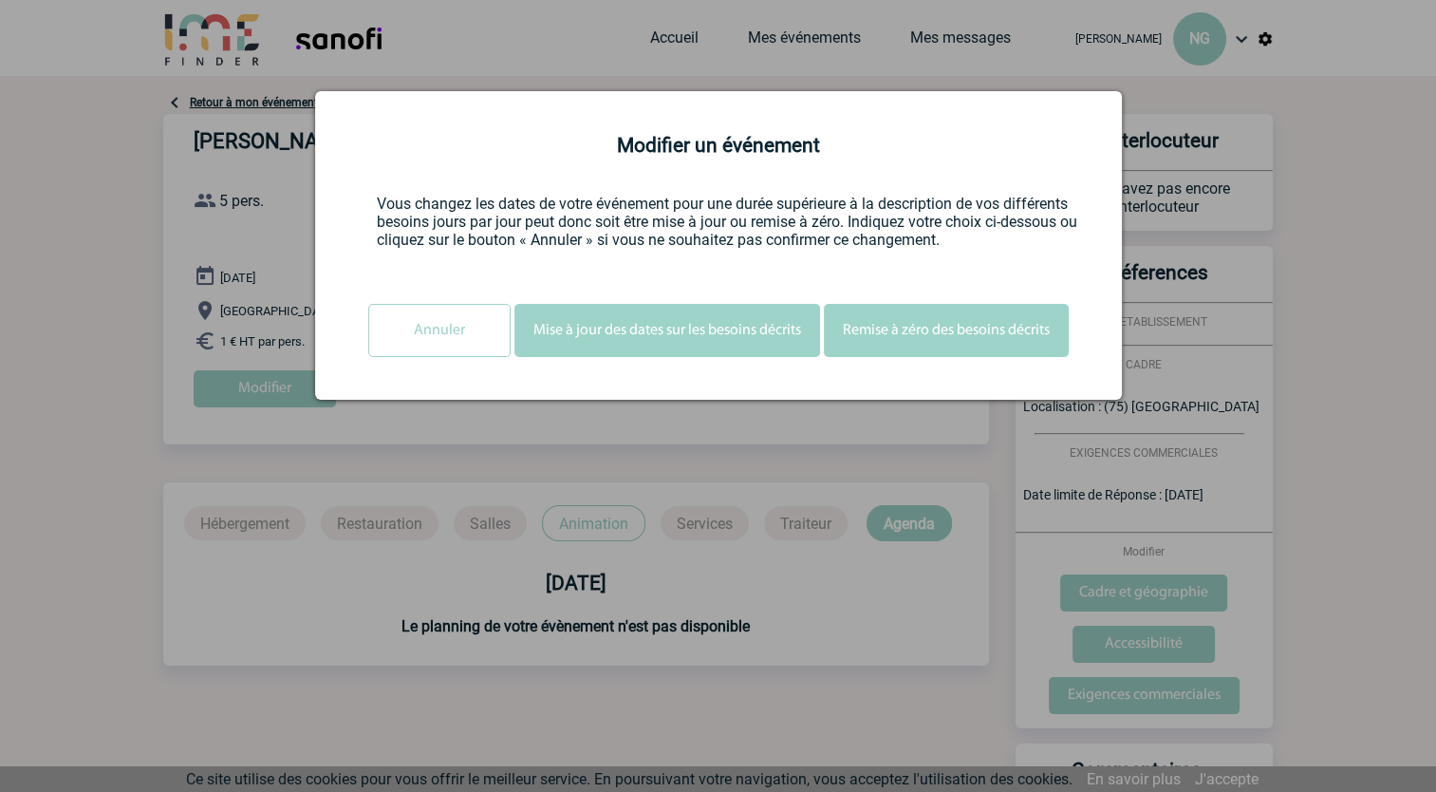
scroll to position [0, 0]
click at [422, 325] on input "Annuler" at bounding box center [439, 330] width 142 height 53
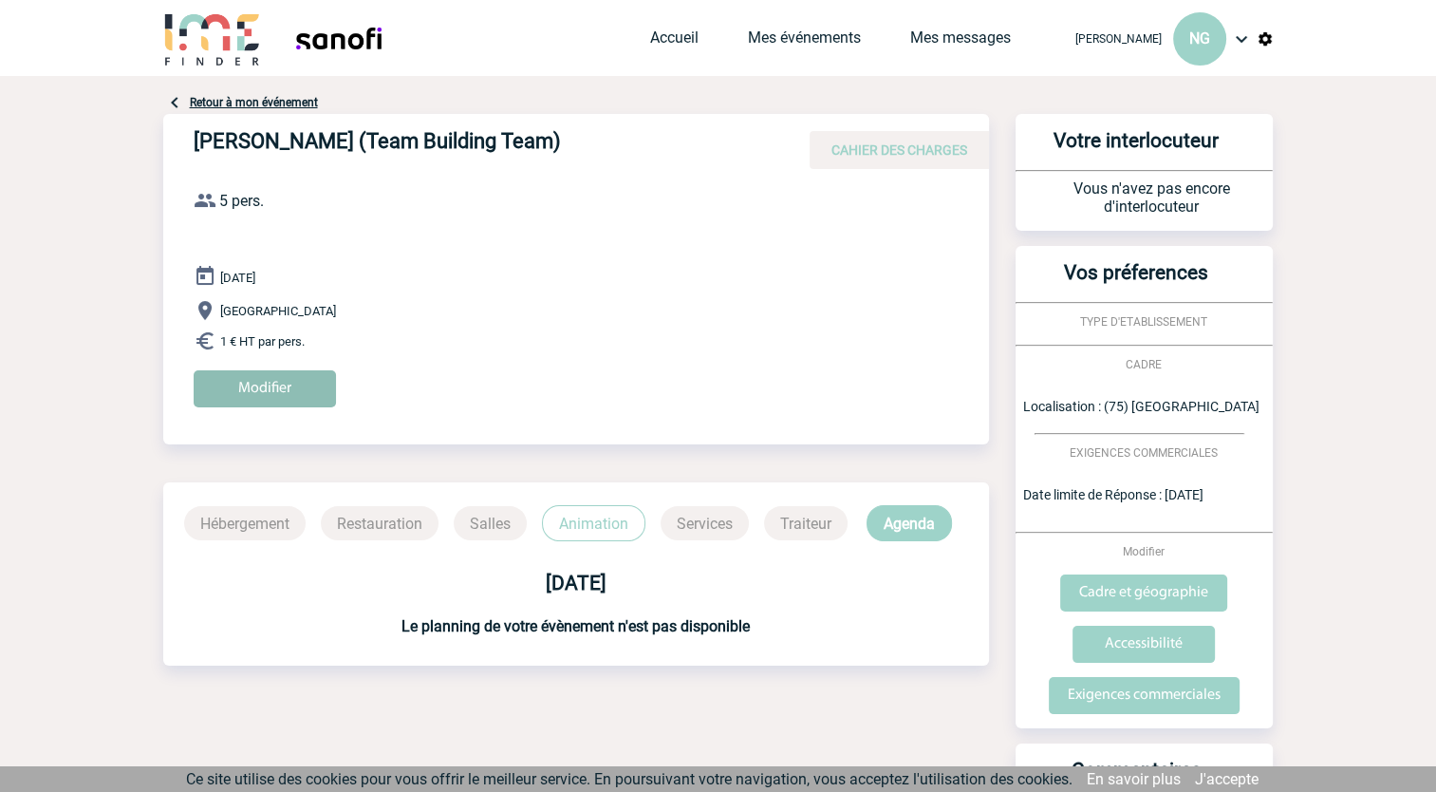
click at [269, 385] on input "Modifier" at bounding box center [265, 388] width 142 height 37
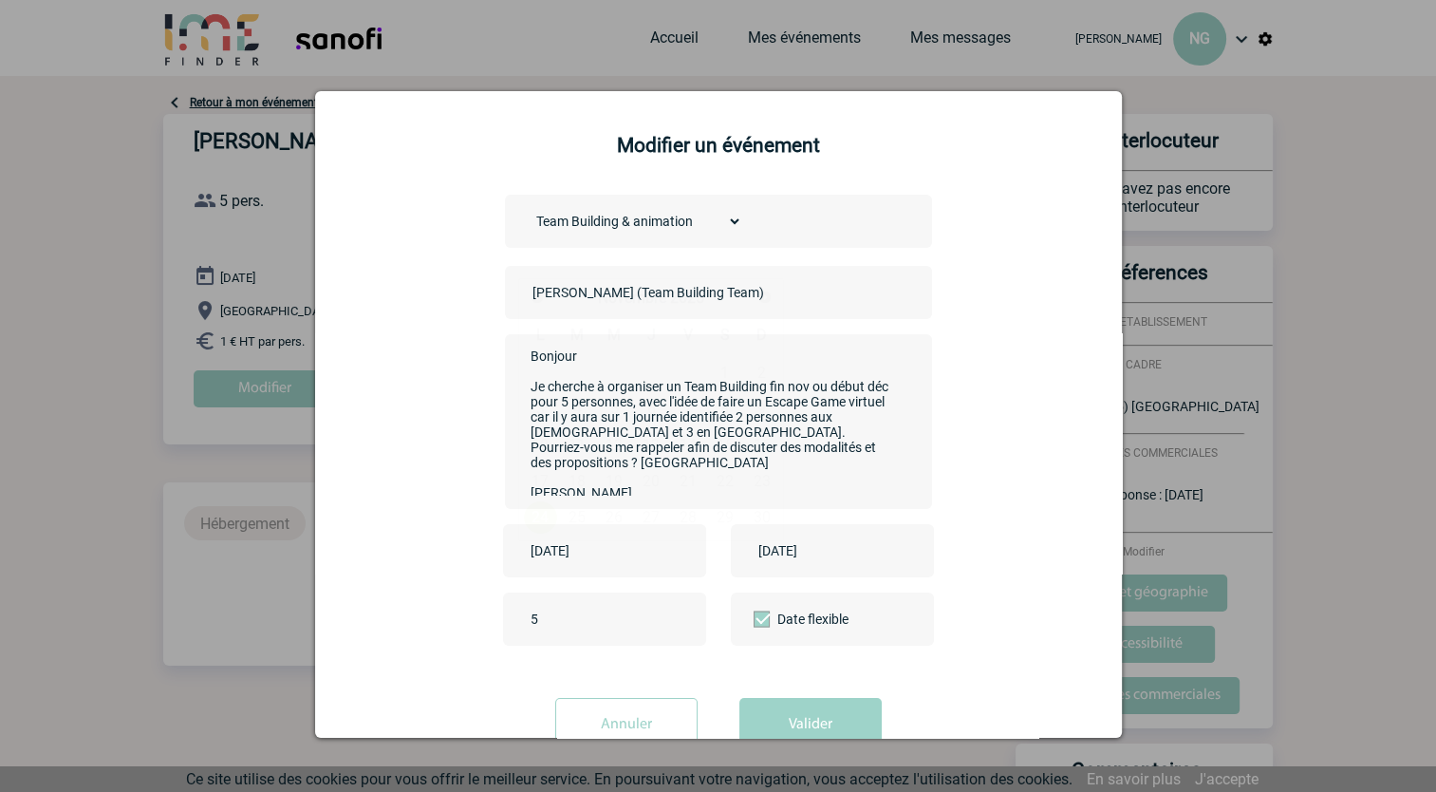
click at [604, 552] on input "[DATE]" at bounding box center [591, 550] width 131 height 25
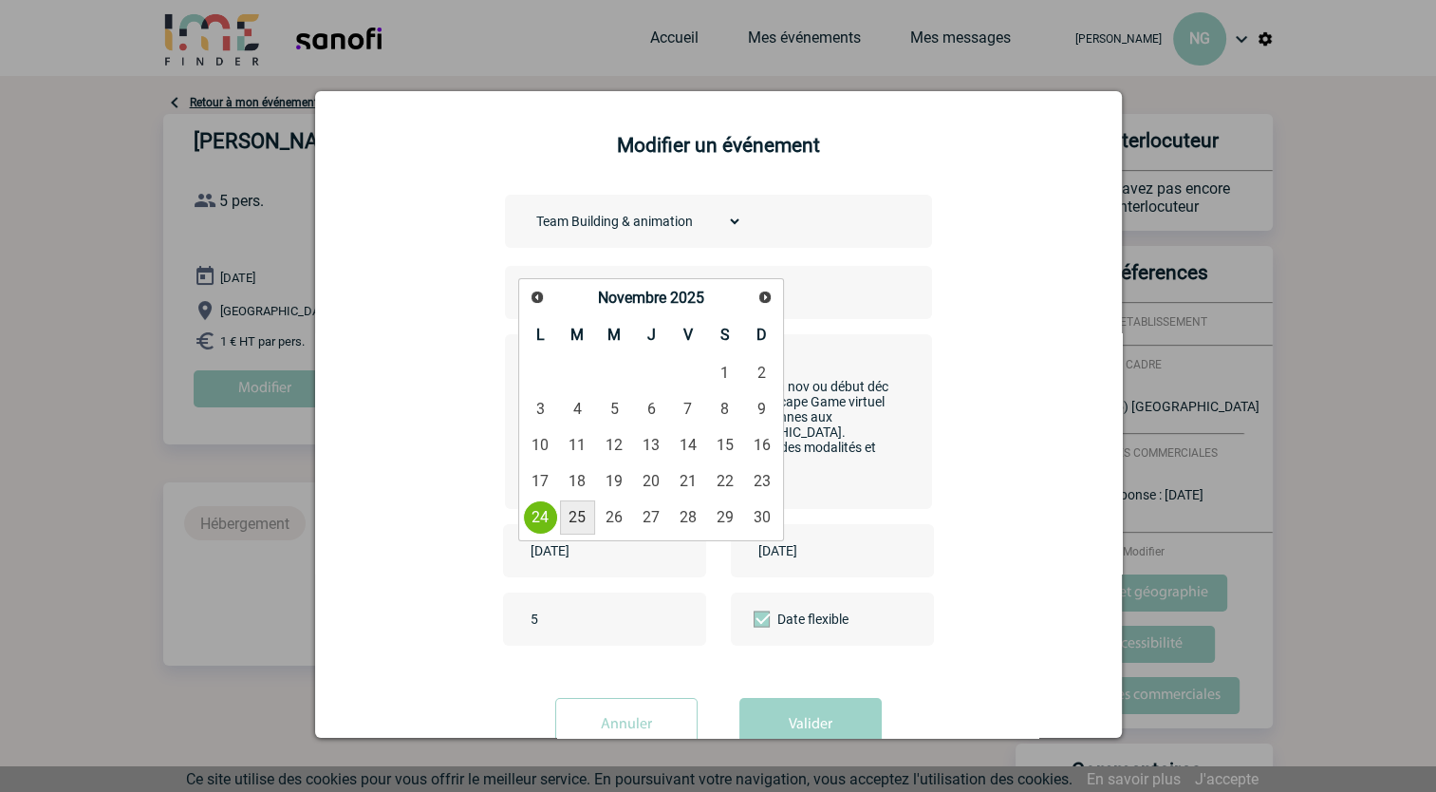
click at [571, 505] on link "25" at bounding box center [577, 517] width 35 height 34
type input "2025-11-25"
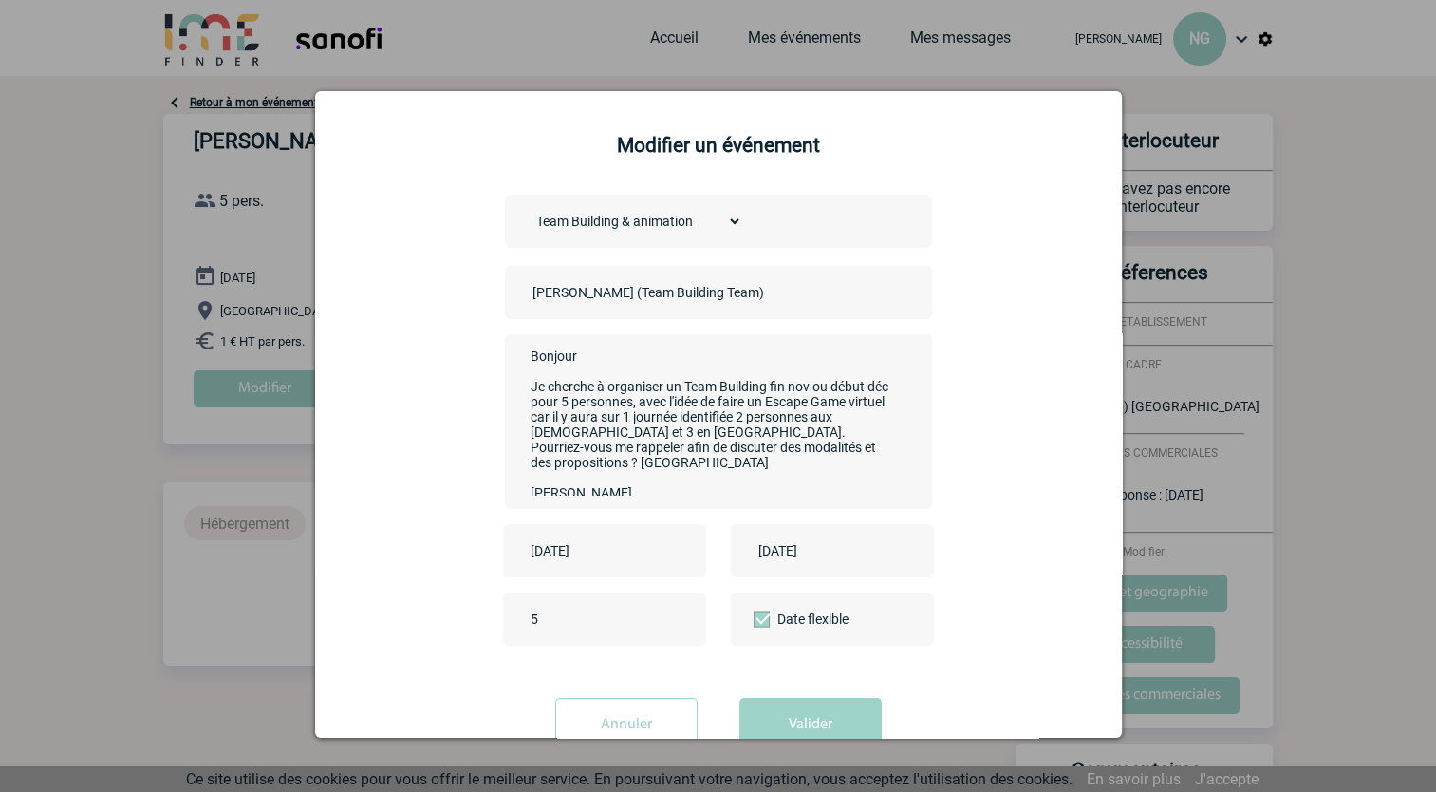
click at [773, 536] on div "[DATE]" at bounding box center [832, 550] width 203 height 53
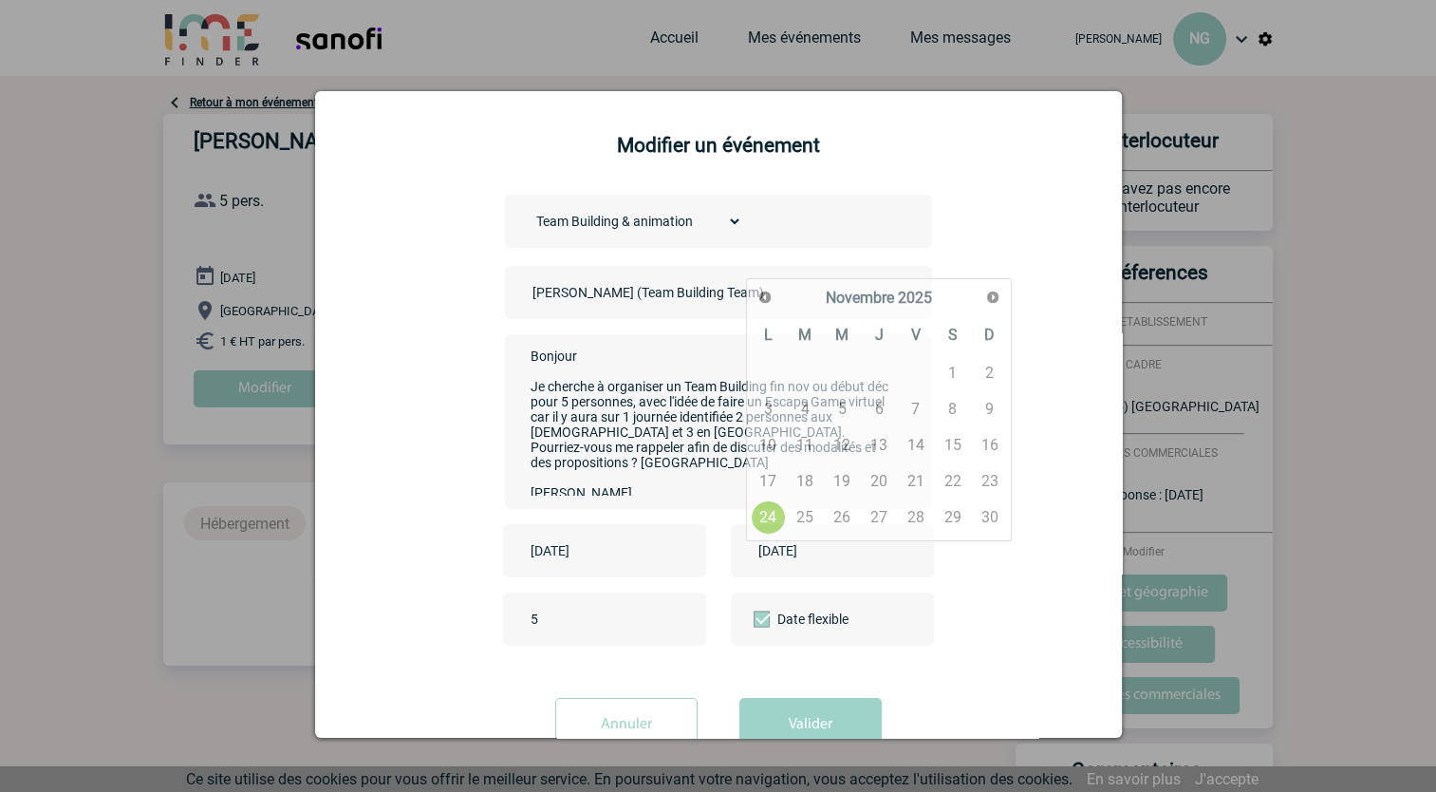
click at [778, 560] on input "[DATE]" at bounding box center [819, 550] width 131 height 25
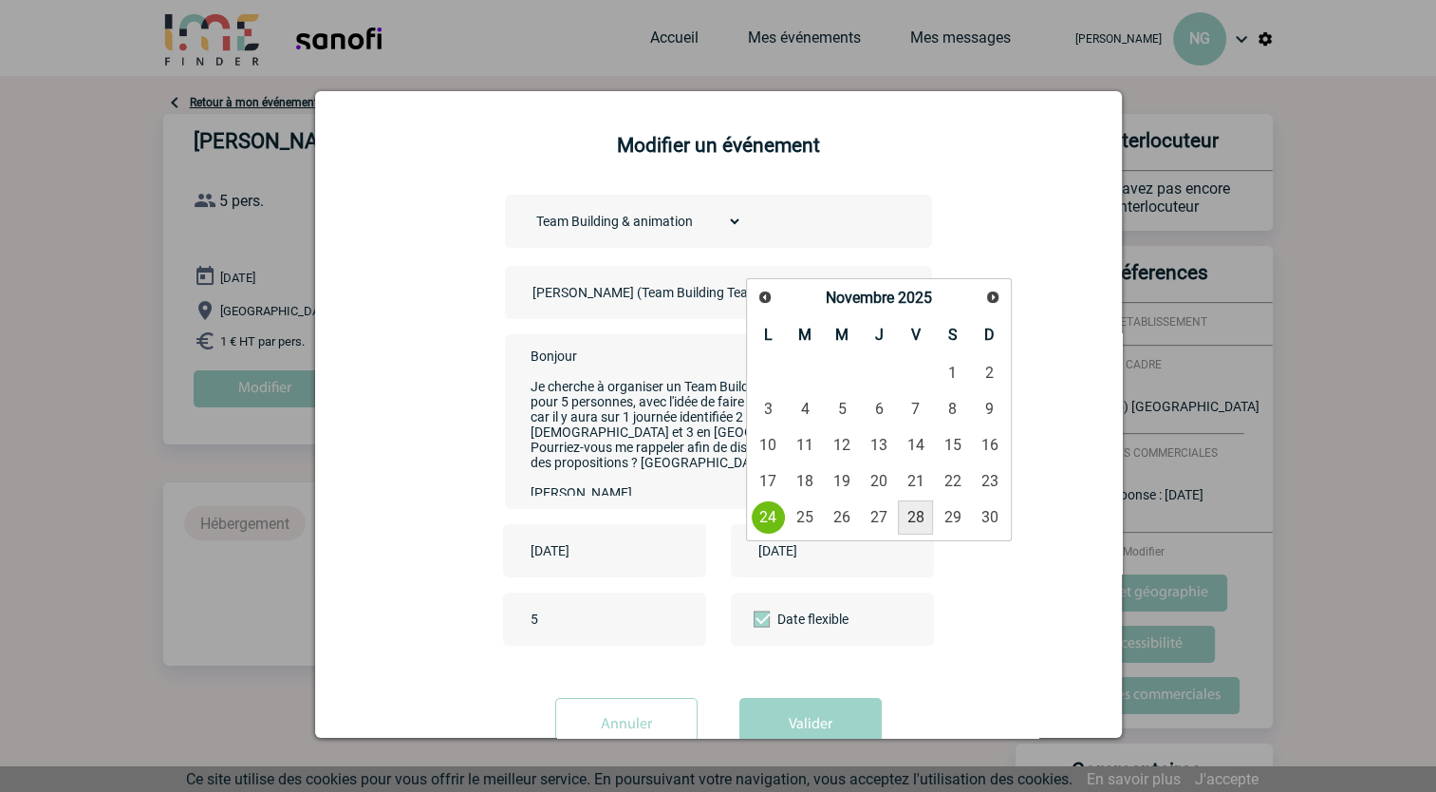
click at [921, 518] on link "28" at bounding box center [915, 517] width 35 height 34
type input "2025-11-28"
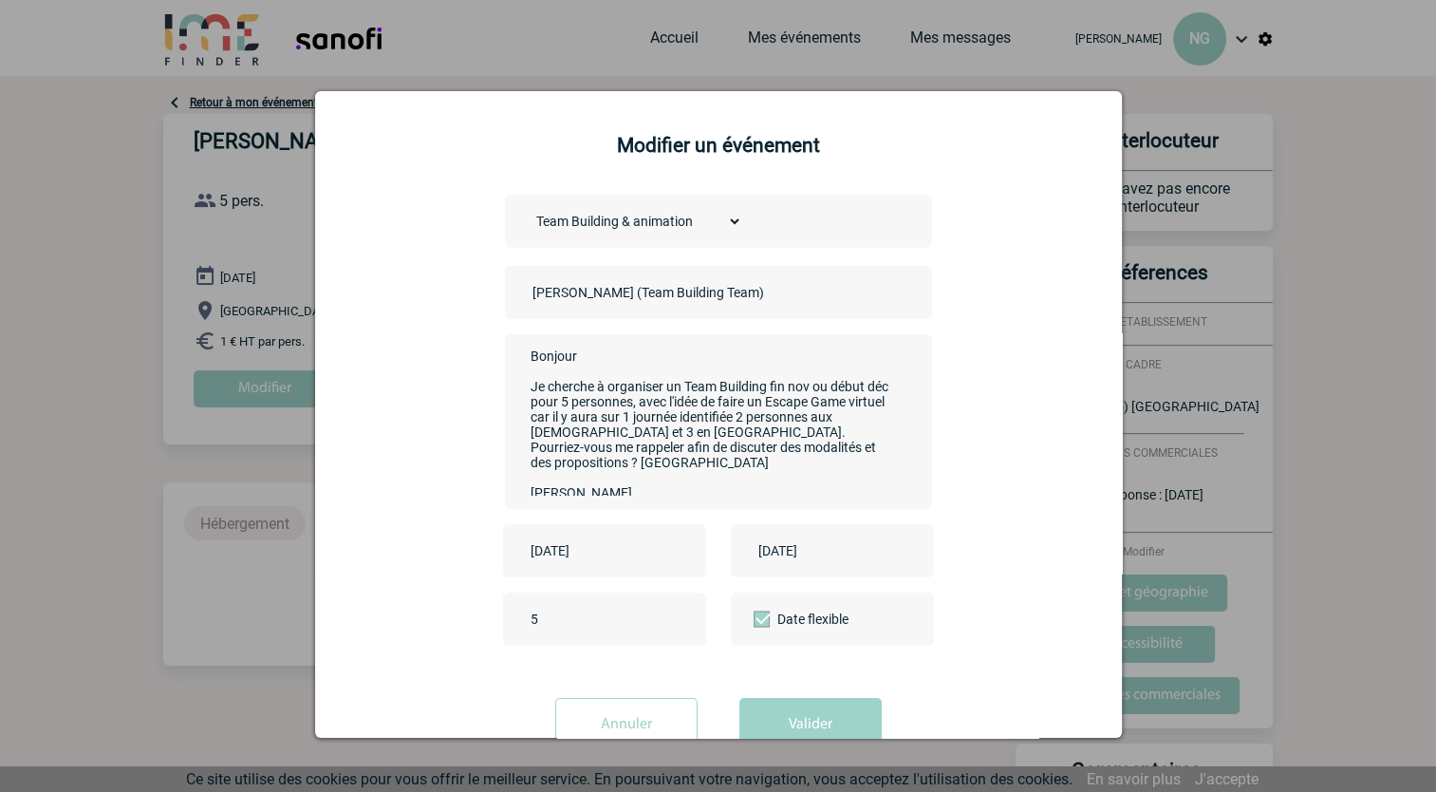
click at [834, 663] on div "Choisissez un type d'évènement Séminaire avec nuitée Séminaire sans nuitée Repa…" at bounding box center [718, 437] width 759 height 484
click at [800, 713] on button "Valider" at bounding box center [811, 724] width 142 height 53
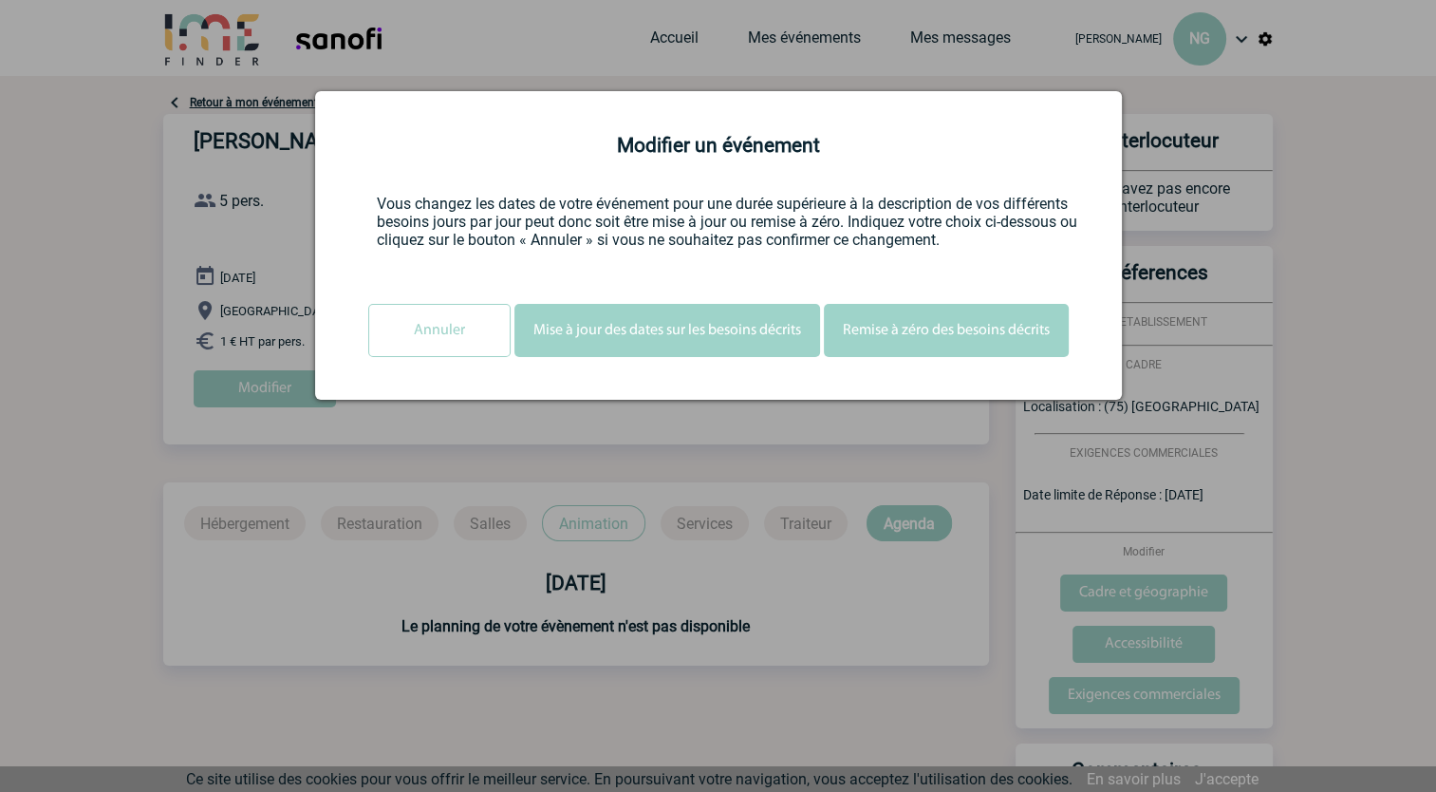
click at [660, 321] on button "Mise à jour des dates sur les besoins décrits" at bounding box center [668, 330] width 306 height 53
